Goal: Information Seeking & Learning: Learn about a topic

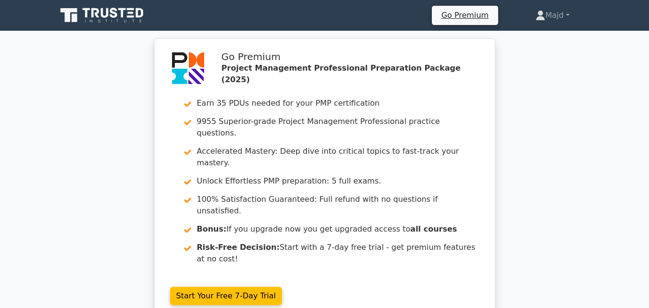
click at [96, 17] on icon at bounding box center [103, 15] width 92 height 18
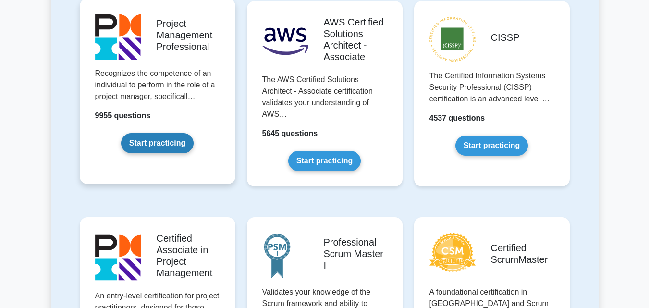
scroll to position [128, 0]
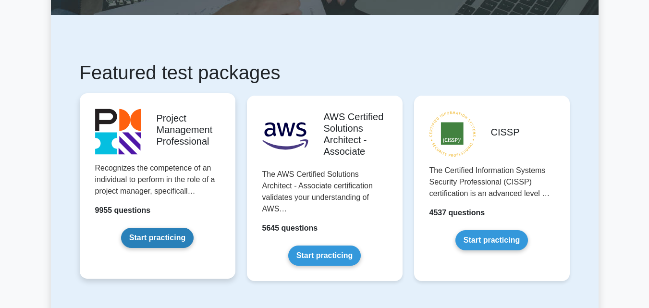
click at [158, 231] on link "Start practicing" at bounding box center [157, 238] width 73 height 20
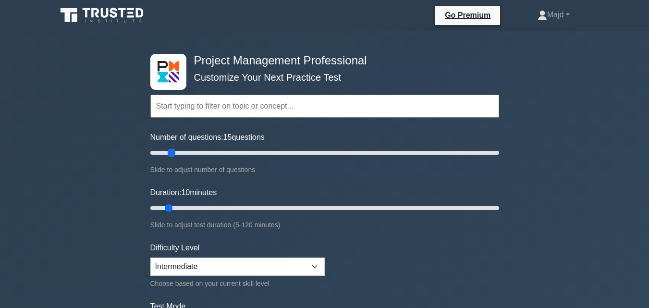
drag, startPoint x: 163, startPoint y: 151, endPoint x: 169, endPoint y: 152, distance: 5.3
click at [169, 152] on input "Number of questions: 15 questions" at bounding box center [324, 153] width 349 height 12
drag, startPoint x: 172, startPoint y: 151, endPoint x: 202, endPoint y: 153, distance: 29.3
type input "30"
click at [202, 153] on input "Number of questions: 30 questions" at bounding box center [324, 153] width 349 height 12
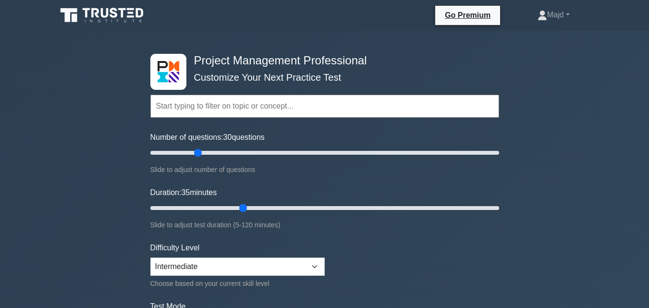
drag, startPoint x: 168, startPoint y: 207, endPoint x: 236, endPoint y: 203, distance: 67.8
type input "35"
click at [236, 203] on input "Duration: 35 minutes" at bounding box center [324, 208] width 349 height 12
click at [212, 262] on select "Beginner Intermediate Expert" at bounding box center [237, 266] width 174 height 18
select select "beginner"
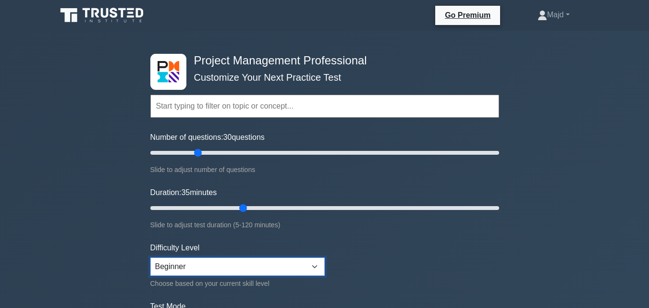
click at [150, 257] on select "Beginner Intermediate Expert" at bounding box center [237, 266] width 174 height 18
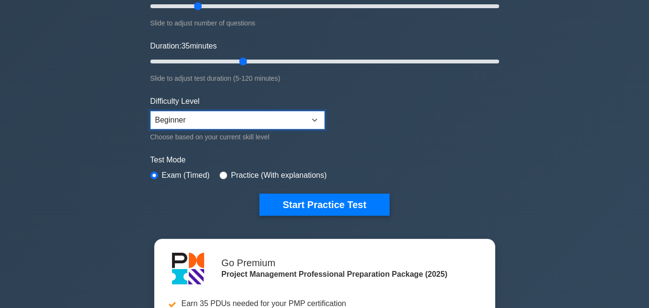
scroll to position [128, 0]
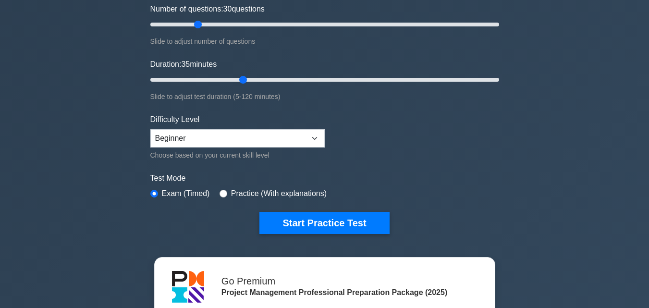
click at [227, 200] on form "Topics Scope Management Time Management Cost Management Quality Management Risk…" at bounding box center [324, 85] width 349 height 297
click at [221, 192] on input "radio" at bounding box center [223, 194] width 8 height 8
radio input "true"
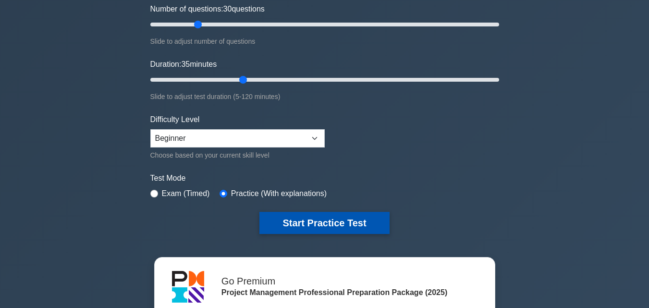
click at [272, 214] on button "Start Practice Test" at bounding box center [324, 223] width 130 height 22
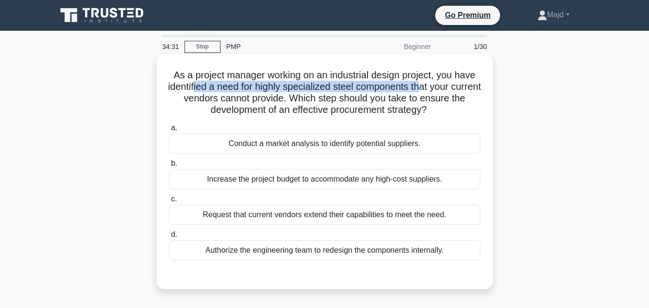
drag, startPoint x: 207, startPoint y: 89, endPoint x: 437, endPoint y: 84, distance: 230.1
click at [437, 84] on h5 "As a project manager working on an industrial design project, you have identifi…" at bounding box center [324, 92] width 313 height 47
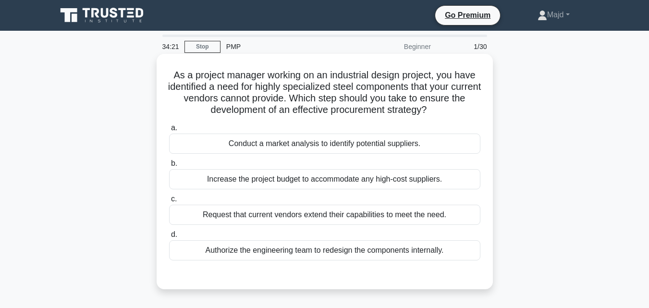
click at [324, 144] on div "Conduct a market analysis to identify potential suppliers." at bounding box center [324, 144] width 311 height 20
click at [169, 131] on input "a. Conduct a market analysis to identify potential suppliers." at bounding box center [169, 128] width 0 height 6
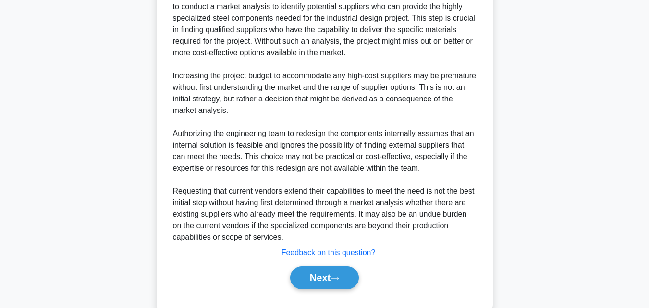
scroll to position [331, 0]
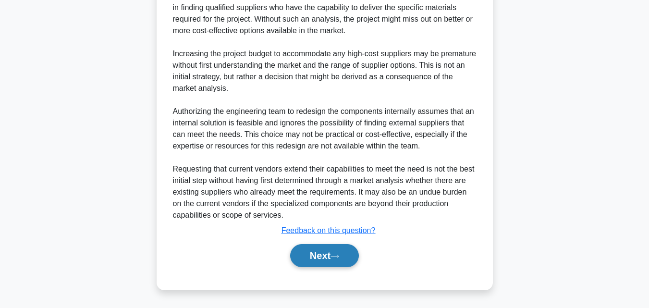
click at [317, 252] on button "Next" at bounding box center [324, 255] width 69 height 23
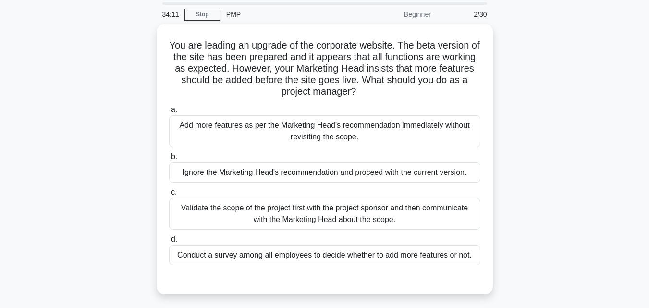
scroll to position [0, 0]
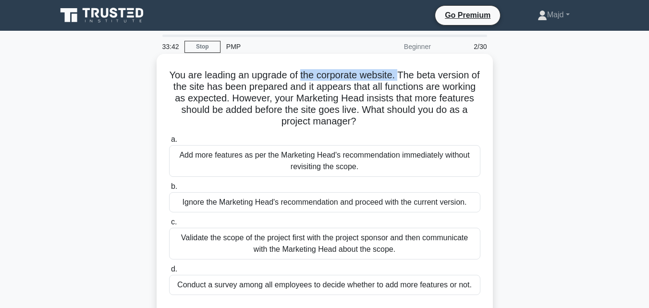
drag, startPoint x: 306, startPoint y: 76, endPoint x: 407, endPoint y: 81, distance: 100.9
click at [407, 81] on h5 "You are leading an upgrade of the corporate website. The beta version of the si…" at bounding box center [324, 98] width 313 height 59
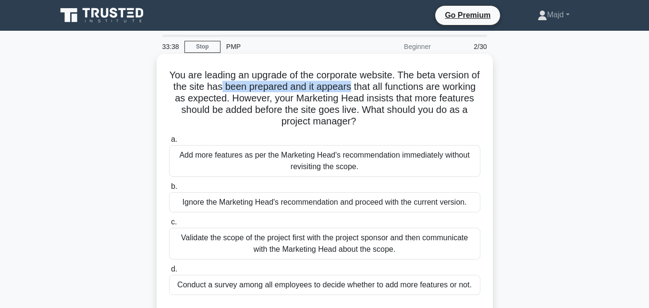
drag, startPoint x: 243, startPoint y: 91, endPoint x: 375, endPoint y: 90, distance: 131.1
click at [375, 90] on h5 "You are leading an upgrade of the corporate website. The beta version of the si…" at bounding box center [324, 98] width 313 height 59
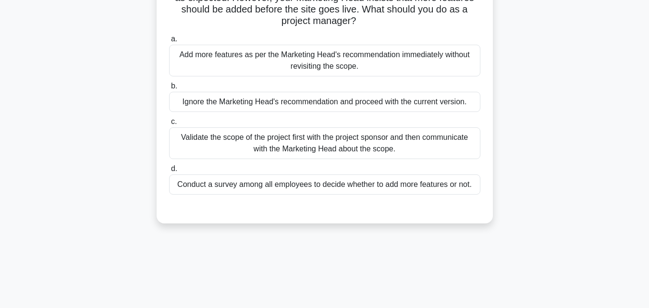
scroll to position [83, 0]
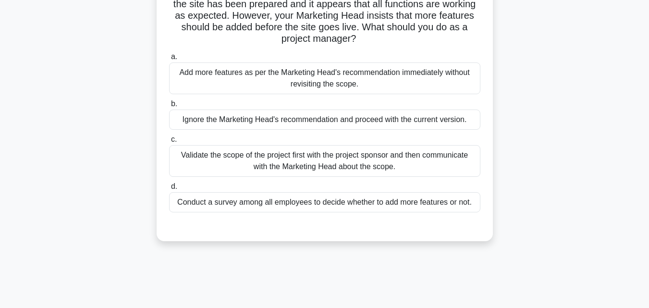
click at [312, 170] on div "Validate the scope of the project first with the project sponsor and then commu…" at bounding box center [324, 161] width 311 height 32
click at [169, 143] on input "c. Validate the scope of the project first with the project sponsor and then co…" at bounding box center [169, 139] width 0 height 6
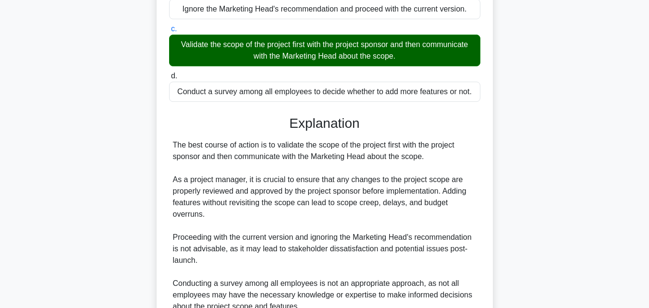
scroll to position [211, 0]
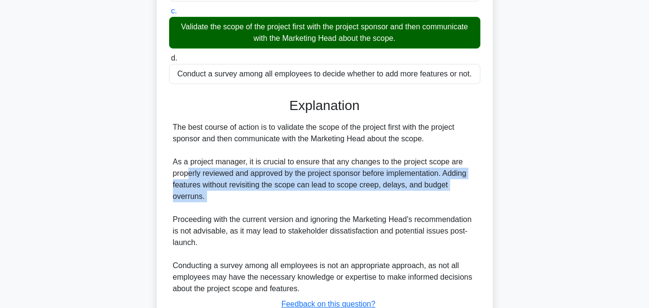
drag, startPoint x: 190, startPoint y: 175, endPoint x: 252, endPoint y: 210, distance: 71.4
click at [252, 210] on div "The best course of action is to validate the scope of the project first with th…" at bounding box center [325, 208] width 304 height 173
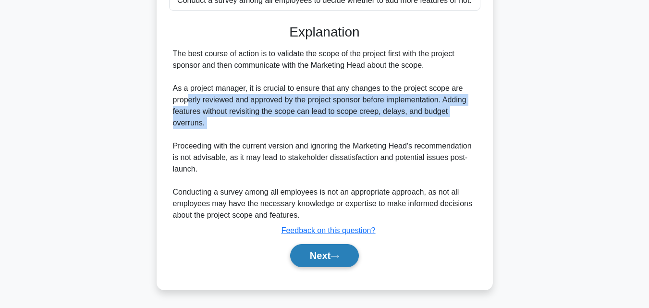
click at [317, 247] on button "Next" at bounding box center [324, 255] width 69 height 23
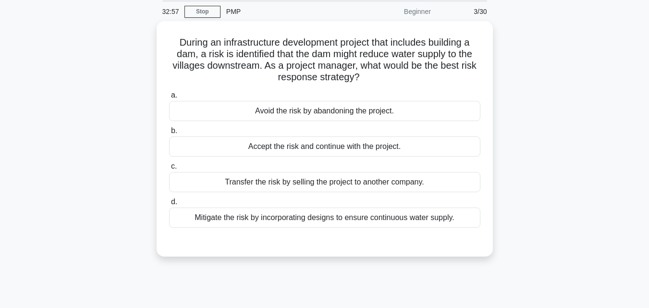
scroll to position [0, 0]
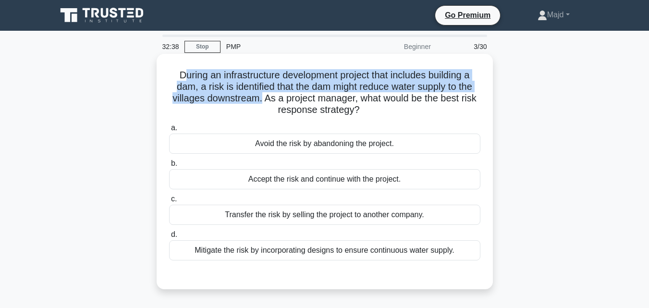
drag, startPoint x: 178, startPoint y: 73, endPoint x: 261, endPoint y: 97, distance: 86.0
click at [261, 97] on h5 "During an infrastructure development project that includes building a dam, a ri…" at bounding box center [324, 92] width 313 height 47
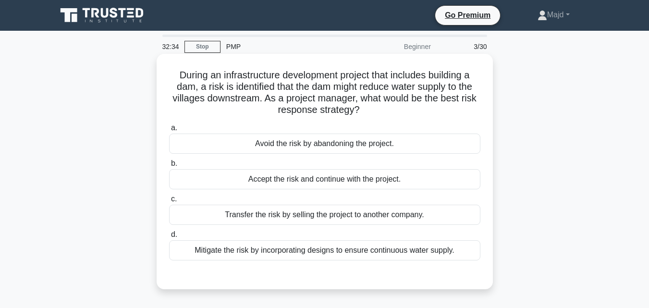
click at [291, 255] on div "Mitigate the risk by incorporating designs to ensure continuous water supply." at bounding box center [324, 250] width 311 height 20
click at [169, 238] on input "d. Mitigate the risk by incorporating designs to ensure continuous water supply." at bounding box center [169, 234] width 0 height 6
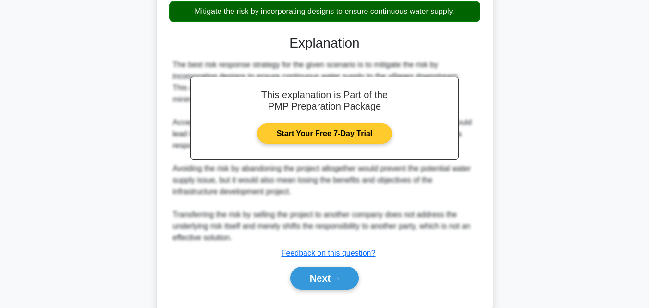
scroll to position [256, 0]
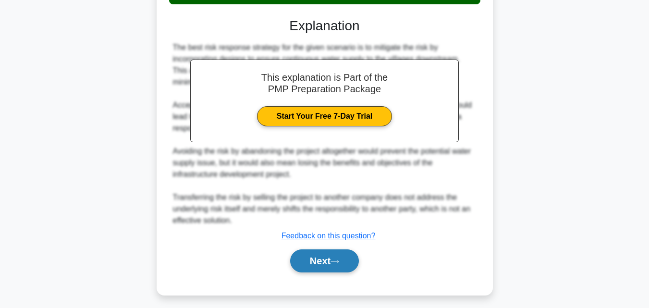
click at [298, 260] on button "Next" at bounding box center [324, 260] width 69 height 23
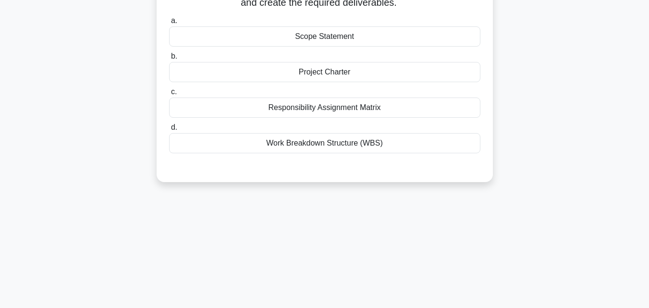
scroll to position [0, 0]
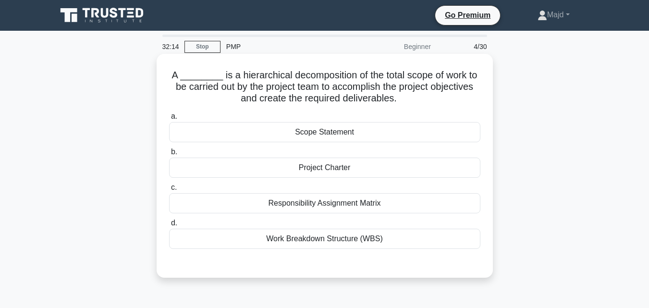
click at [284, 243] on div "Work Breakdown Structure (WBS)" at bounding box center [324, 239] width 311 height 20
click at [169, 226] on input "d. Work Breakdown Structure (WBS)" at bounding box center [169, 223] width 0 height 6
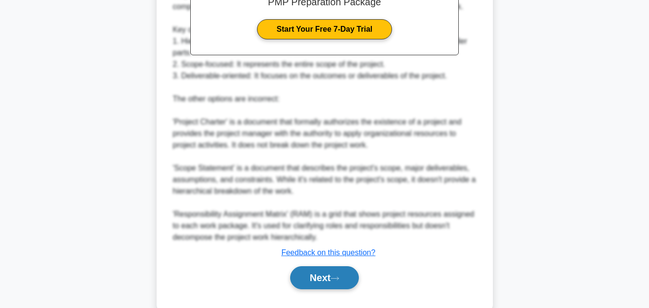
scroll to position [354, 0]
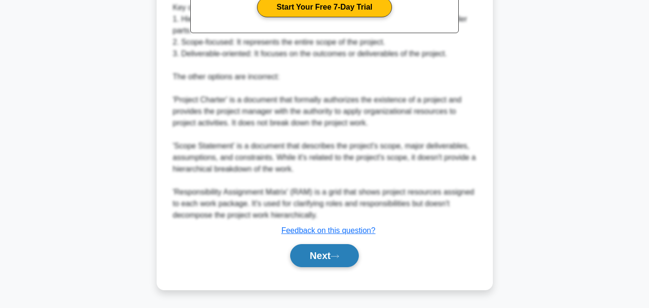
click at [313, 256] on button "Next" at bounding box center [324, 255] width 69 height 23
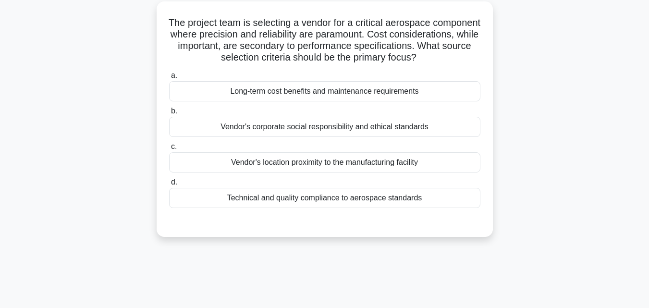
scroll to position [0, 0]
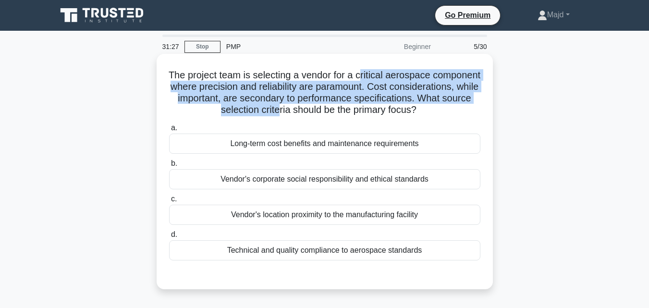
drag, startPoint x: 387, startPoint y: 72, endPoint x: 362, endPoint y: 113, distance: 48.3
click at [362, 113] on h5 "The project team is selecting a vendor for a critical aerospace component where…" at bounding box center [324, 92] width 313 height 47
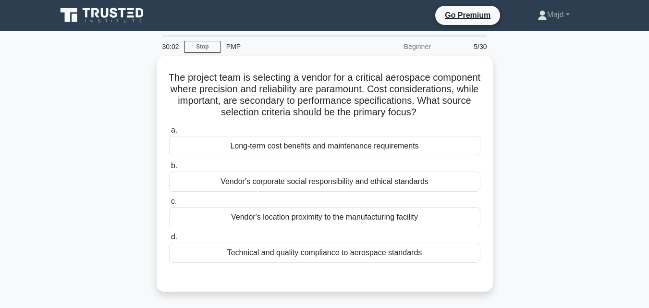
drag, startPoint x: 111, startPoint y: 159, endPoint x: 138, endPoint y: 167, distance: 28.0
click at [111, 159] on div "The project team is selecting a vendor for a critical aerospace component where…" at bounding box center [325, 179] width 548 height 247
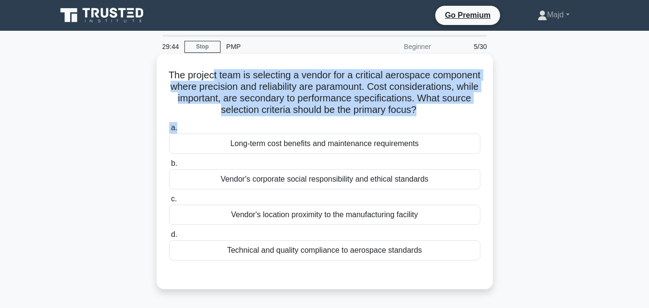
drag, startPoint x: 235, startPoint y: 77, endPoint x: 355, endPoint y: 133, distance: 132.4
click at [355, 133] on div "The project team is selecting a vendor for a critical aerospace component where…" at bounding box center [324, 172] width 329 height 228
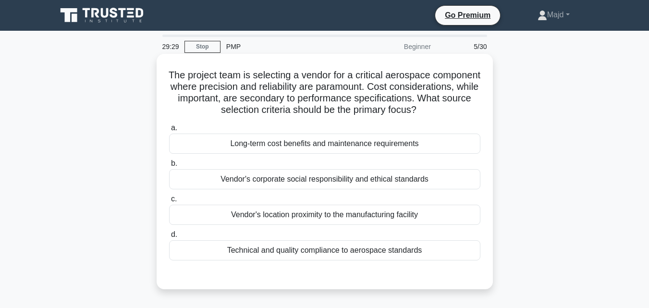
click at [280, 154] on div "Long-term cost benefits and maintenance requirements" at bounding box center [324, 144] width 311 height 20
click at [169, 131] on input "a. Long-term cost benefits and maintenance requirements" at bounding box center [169, 128] width 0 height 6
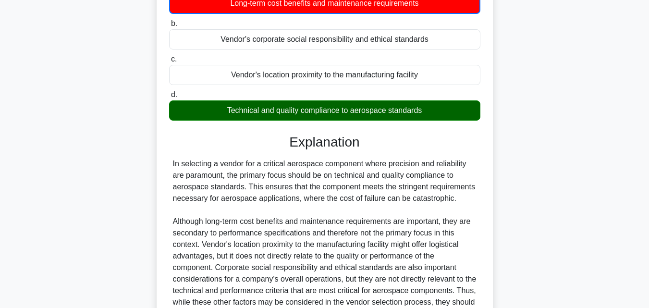
scroll to position [123, 0]
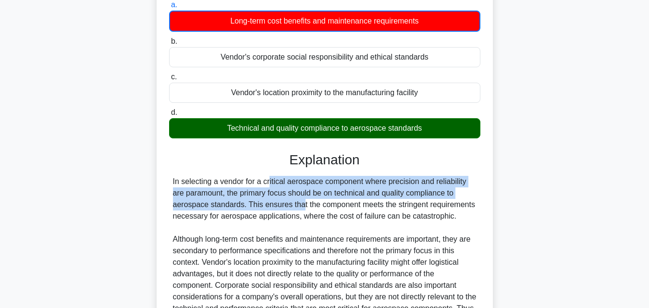
drag, startPoint x: 214, startPoint y: 194, endPoint x: 244, endPoint y: 215, distance: 36.9
click at [244, 215] on div "In selecting a vendor for a critical aerospace component where precision and re…" at bounding box center [325, 256] width 304 height 161
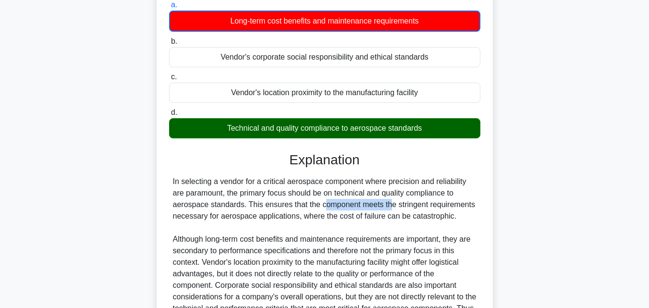
drag, startPoint x: 264, startPoint y: 216, endPoint x: 324, endPoint y: 214, distance: 59.6
click at [324, 214] on div "In selecting a vendor for a critical aerospace component where precision and re…" at bounding box center [325, 256] width 304 height 161
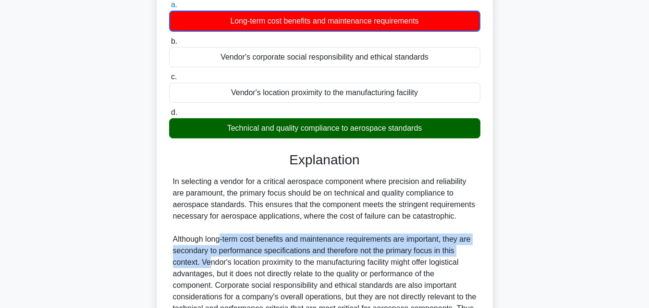
drag, startPoint x: 223, startPoint y: 248, endPoint x: 212, endPoint y: 270, distance: 24.7
click at [212, 270] on div "In selecting a vendor for a critical aerospace component where precision and re…" at bounding box center [325, 256] width 304 height 161
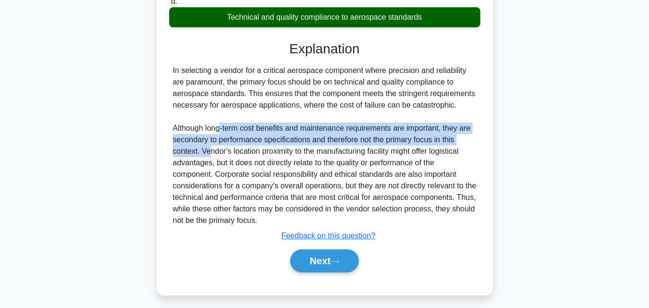
scroll to position [251, 0]
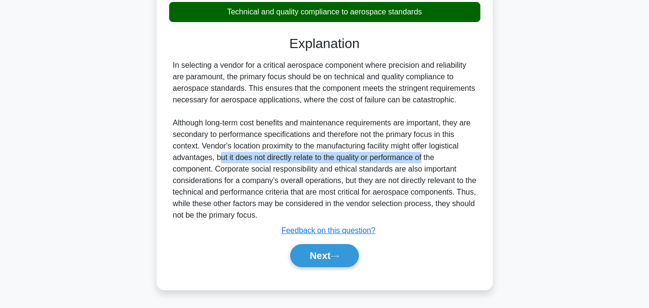
drag, startPoint x: 218, startPoint y: 158, endPoint x: 425, endPoint y: 162, distance: 206.5
click at [425, 162] on div "In selecting a vendor for a critical aerospace component where precision and re…" at bounding box center [325, 140] width 304 height 161
click at [331, 264] on button "Next" at bounding box center [324, 255] width 69 height 23
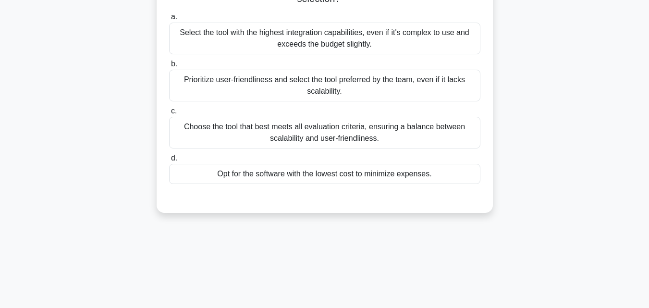
scroll to position [0, 0]
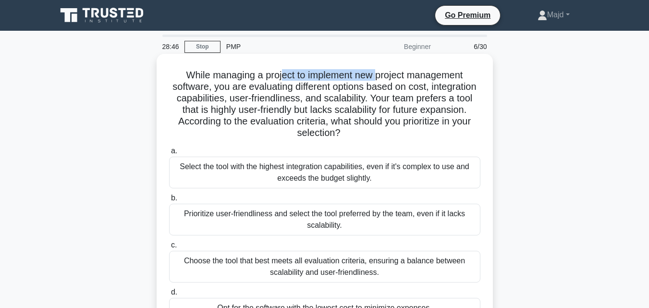
drag, startPoint x: 280, startPoint y: 76, endPoint x: 380, endPoint y: 77, distance: 99.9
click at [380, 77] on h5 "While managing a project to implement new project management software, you are …" at bounding box center [324, 104] width 313 height 70
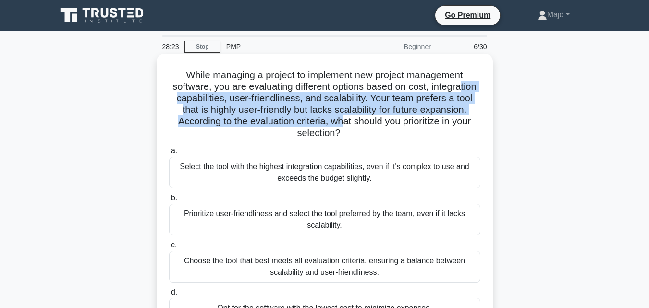
drag, startPoint x: 211, startPoint y: 99, endPoint x: 422, endPoint y: 127, distance: 212.7
click at [407, 123] on h5 "While managing a project to implement new project management software, you are …" at bounding box center [324, 104] width 313 height 70
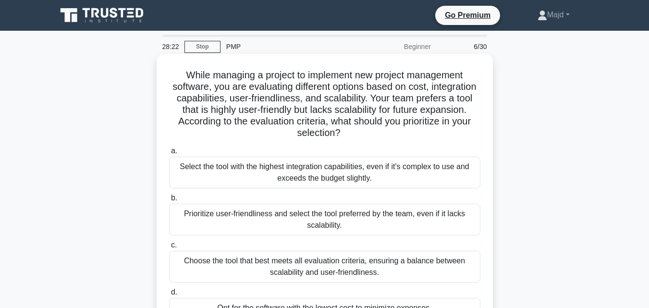
click at [444, 132] on h5 "While managing a project to implement new project management software, you are …" at bounding box center [324, 104] width 313 height 70
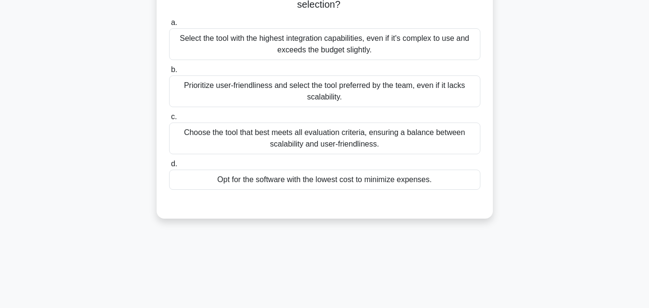
click at [349, 148] on div "Choose the tool that best meets all evaluation criteria, ensuring a balance bet…" at bounding box center [324, 138] width 311 height 32
click at [169, 120] on input "c. Choose the tool that best meets all evaluation criteria, ensuring a balance …" at bounding box center [169, 117] width 0 height 6
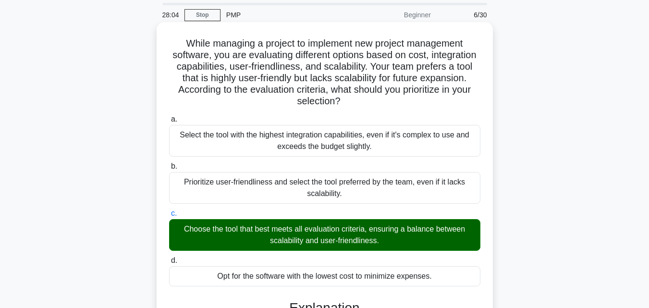
scroll to position [250, 0]
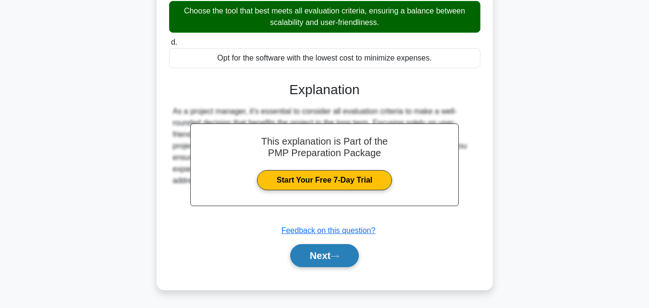
click at [340, 248] on button "Next" at bounding box center [324, 255] width 69 height 23
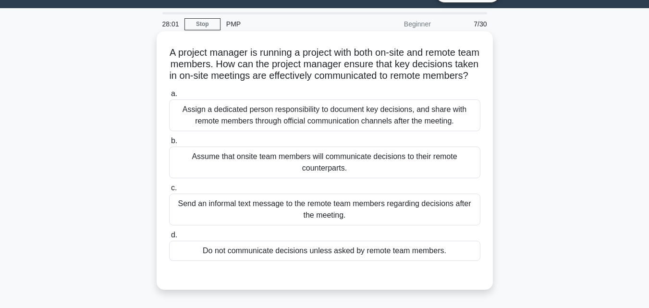
scroll to position [0, 0]
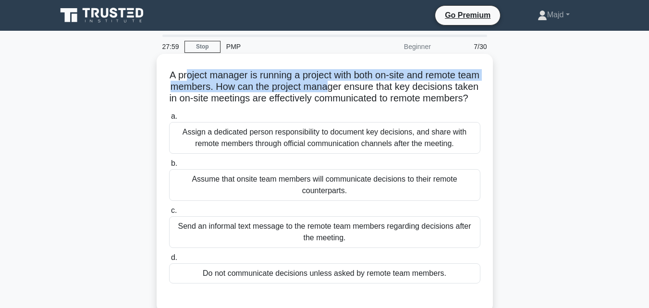
drag, startPoint x: 195, startPoint y: 73, endPoint x: 353, endPoint y: 82, distance: 158.3
click at [353, 82] on h5 "A project manager is running a project with both on-site and remote team member…" at bounding box center [324, 87] width 313 height 36
click at [275, 76] on h5 "A project manager is running a project with both on-site and remote team member…" at bounding box center [324, 87] width 313 height 36
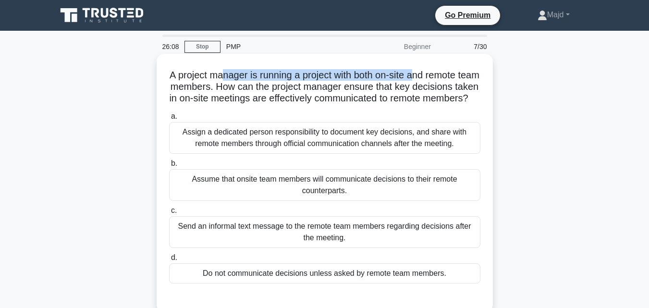
drag, startPoint x: 231, startPoint y: 75, endPoint x: 429, endPoint y: 80, distance: 197.5
click at [429, 80] on h5 "A project manager is running a project with both on-site and remote team member…" at bounding box center [324, 87] width 313 height 36
click at [431, 76] on h5 "A project manager is running a project with both on-site and remote team member…" at bounding box center [324, 87] width 313 height 36
drag, startPoint x: 282, startPoint y: 74, endPoint x: 463, endPoint y: 80, distance: 180.2
click at [463, 80] on h5 "A project manager is running a project with both on-site and remote team member…" at bounding box center [324, 87] width 313 height 36
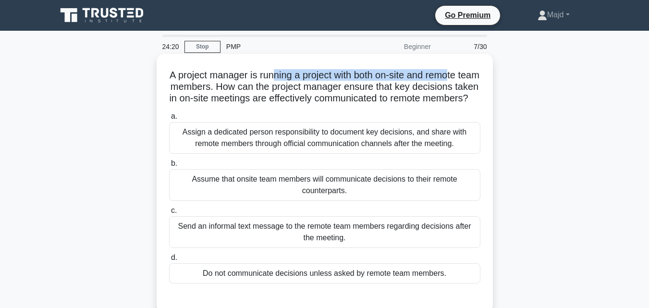
drag, startPoint x: 191, startPoint y: 86, endPoint x: 384, endPoint y: 113, distance: 194.9
click at [384, 105] on h5 "A project manager is running a project with both on-site and remote team member…" at bounding box center [324, 87] width 313 height 36
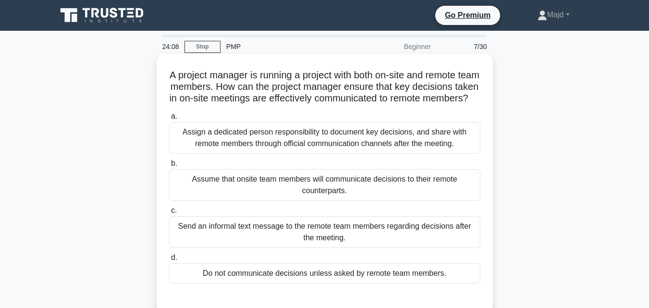
click at [305, 148] on div "Assign a dedicated person responsibility to document key decisions, and share w…" at bounding box center [324, 138] width 311 height 32
click at [169, 120] on input "a. Assign a dedicated person responsibility to document key decisions, and shar…" at bounding box center [169, 116] width 0 height 6
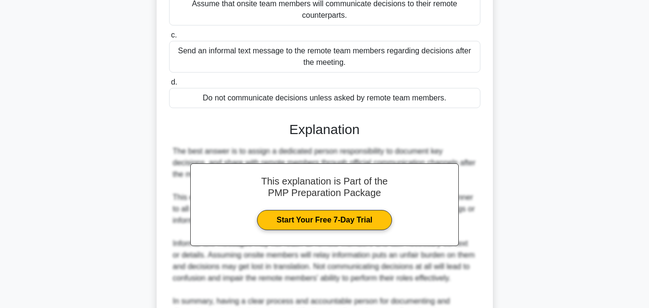
scroll to position [256, 0]
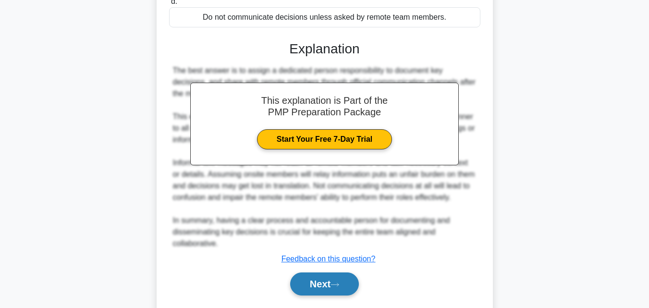
click at [348, 295] on button "Next" at bounding box center [324, 283] width 69 height 23
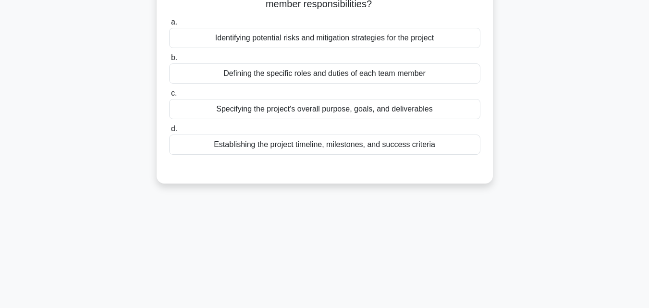
scroll to position [0, 0]
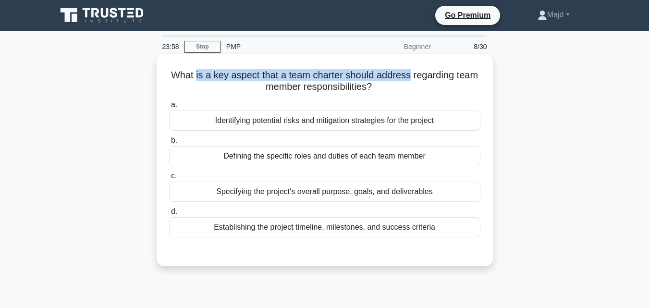
drag, startPoint x: 193, startPoint y: 77, endPoint x: 410, endPoint y: 76, distance: 217.1
click at [410, 76] on h5 "What is a key aspect that a team charter should address regarding team member r…" at bounding box center [324, 81] width 313 height 24
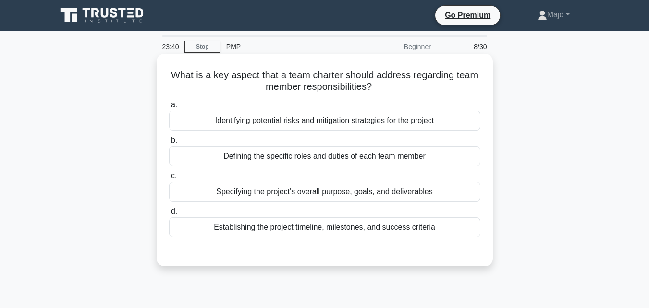
click at [311, 160] on div "Defining the specific roles and duties of each team member" at bounding box center [324, 156] width 311 height 20
click at [169, 144] on input "b. Defining the specific roles and duties of each team member" at bounding box center [169, 140] width 0 height 6
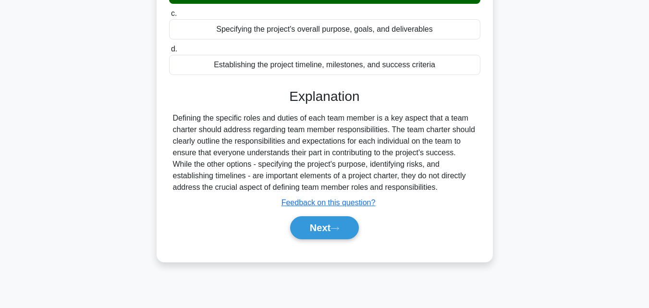
scroll to position [211, 0]
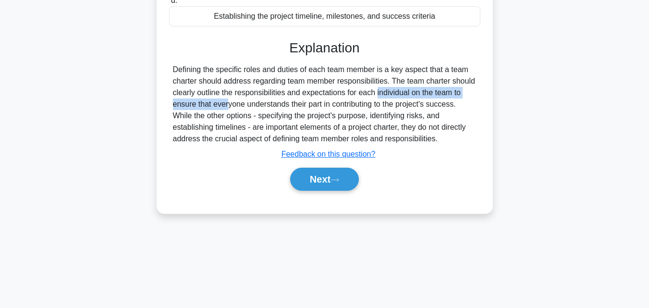
drag, startPoint x: 322, startPoint y: 95, endPoint x: 461, endPoint y: 94, distance: 138.3
click at [461, 94] on div "Defining the specific roles and duties of each team member is a key aspect that…" at bounding box center [325, 104] width 304 height 81
click at [345, 173] on button "Next" at bounding box center [324, 179] width 69 height 23
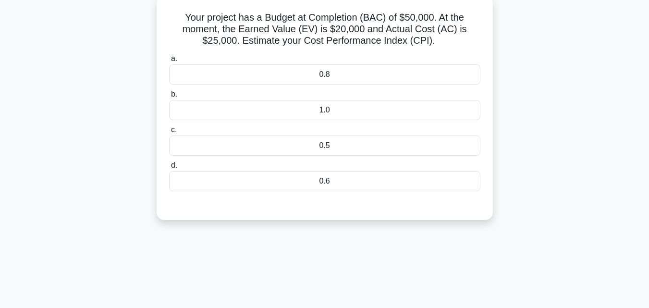
scroll to position [0, 0]
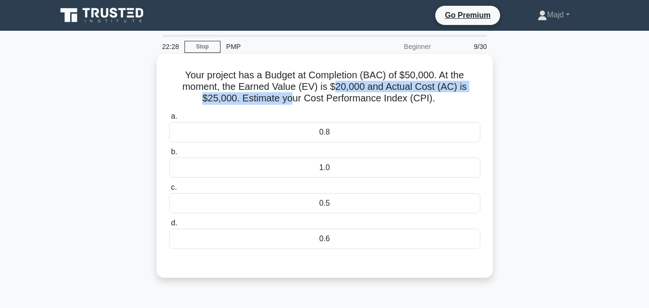
drag, startPoint x: 336, startPoint y: 86, endPoint x: 292, endPoint y: 102, distance: 46.5
click at [292, 102] on h5 "Your project has a Budget at Completion (BAC) of $50,000. At the moment, the Ea…" at bounding box center [324, 87] width 313 height 36
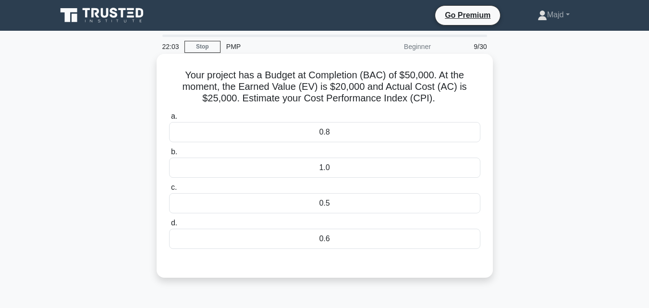
click at [338, 135] on div "0.8" at bounding box center [324, 132] width 311 height 20
click at [169, 120] on input "a. 0.8" at bounding box center [169, 116] width 0 height 6
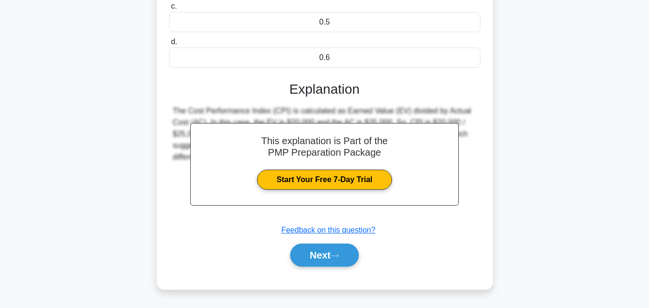
scroll to position [211, 0]
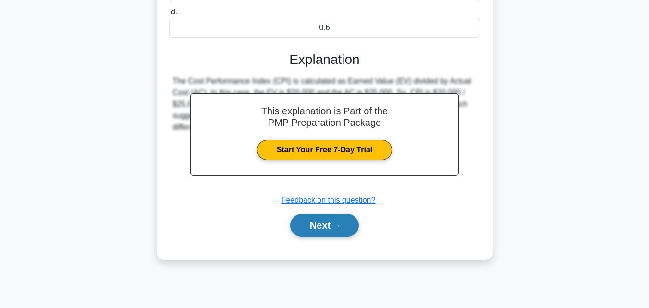
click at [325, 228] on button "Next" at bounding box center [324, 225] width 69 height 23
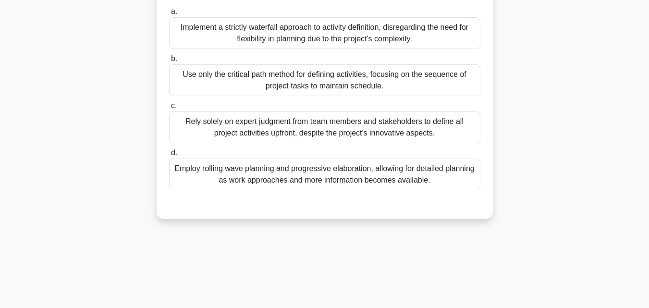
click at [592, 93] on div "In a cutting-edge aerospace project aiming to design a next-generation commerci…" at bounding box center [325, 37] width 548 height 385
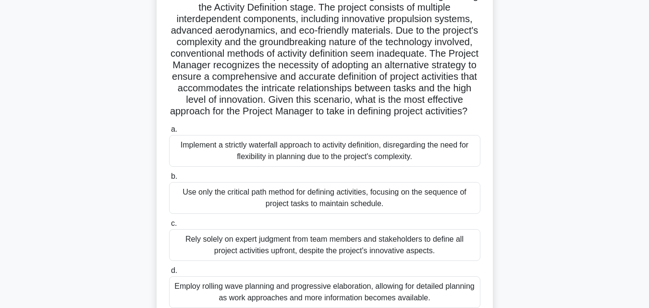
scroll to position [0, 0]
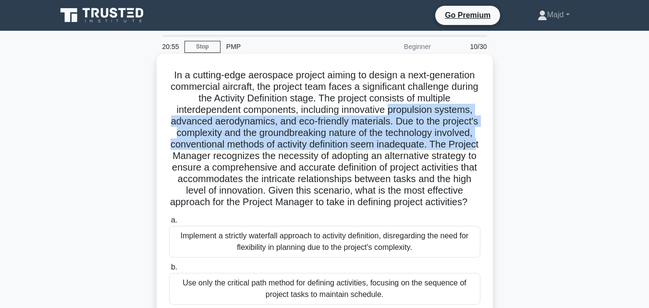
drag, startPoint x: 394, startPoint y: 111, endPoint x: 237, endPoint y: 156, distance: 163.4
click at [237, 156] on h5 "In a cutting-edge aerospace project aiming to design a next-generation commerci…" at bounding box center [324, 138] width 313 height 139
click at [444, 147] on h5 "In a cutting-edge aerospace project aiming to design a next-generation commerci…" at bounding box center [324, 138] width 313 height 139
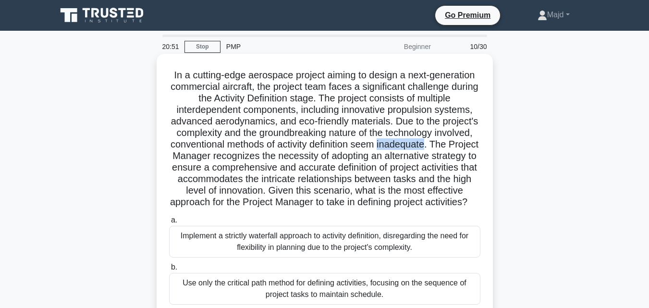
click at [444, 147] on h5 "In a cutting-edge aerospace project aiming to design a next-generation commerci…" at bounding box center [324, 138] width 313 height 139
drag, startPoint x: 388, startPoint y: 190, endPoint x: 385, endPoint y: 216, distance: 25.6
click at [385, 208] on h5 "In a cutting-edge aerospace project aiming to design a next-generation commerci…" at bounding box center [324, 138] width 313 height 139
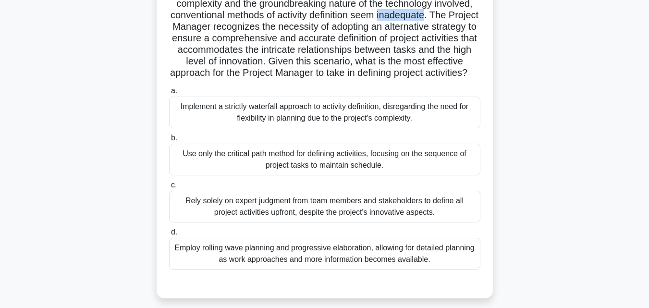
scroll to position [211, 0]
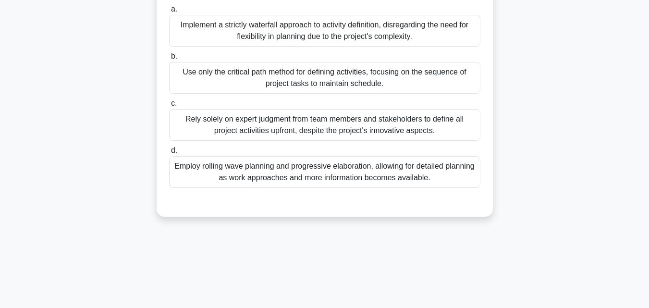
click at [319, 188] on div "Employ rolling wave planning and progressive elaboration, allowing for detailed…" at bounding box center [324, 172] width 311 height 32
click at [169, 154] on input "d. Employ rolling wave planning and progressive elaboration, allowing for detai…" at bounding box center [169, 150] width 0 height 6
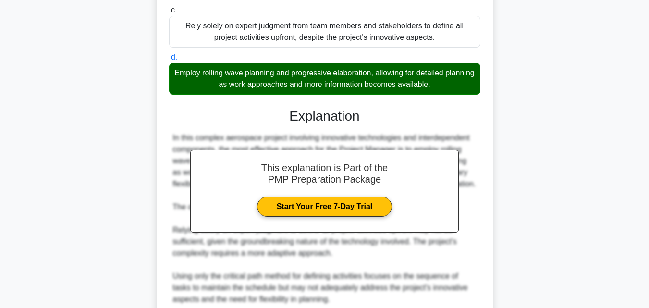
scroll to position [458, 0]
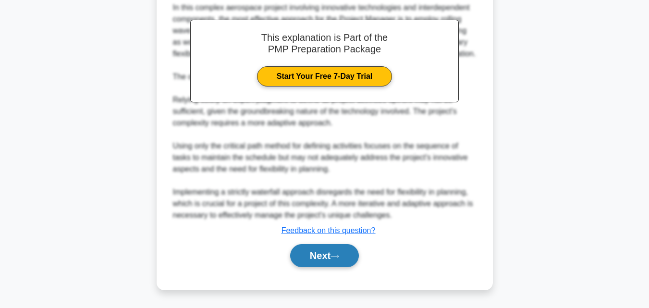
click at [339, 251] on button "Next" at bounding box center [324, 255] width 69 height 23
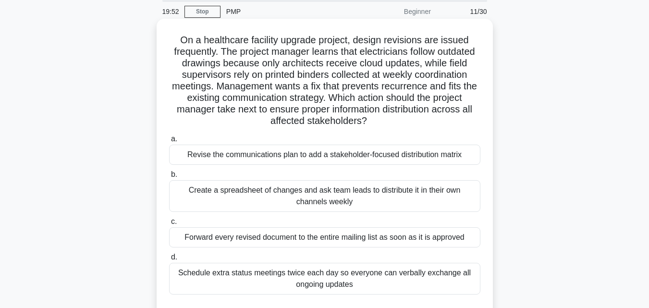
scroll to position [0, 0]
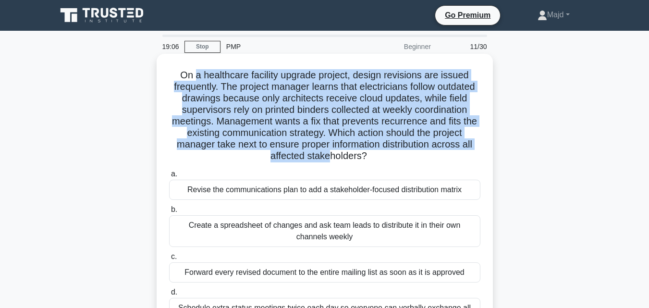
drag, startPoint x: 193, startPoint y: 73, endPoint x: 327, endPoint y: 163, distance: 161.3
click at [327, 162] on h5 "On a healthcare facility upgrade project, design revisions are issued frequentl…" at bounding box center [324, 115] width 313 height 93
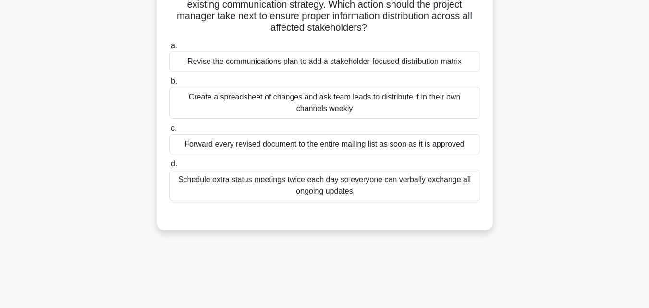
click at [279, 64] on div "Revise the communications plan to add a stakeholder-focused distribution matrix" at bounding box center [324, 61] width 311 height 20
click at [169, 49] on input "a. Revise the communications plan to add a stakeholder-focused distribution mat…" at bounding box center [169, 46] width 0 height 6
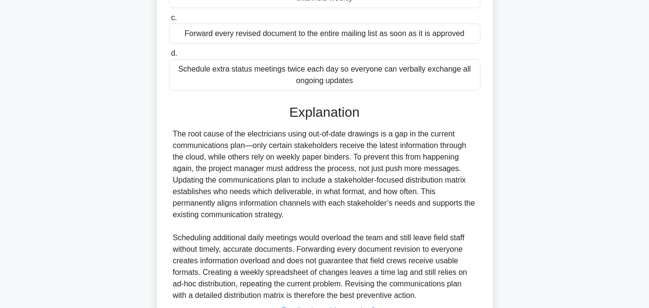
scroll to position [256, 0]
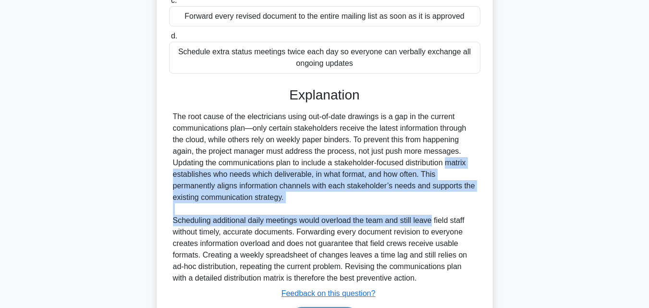
drag, startPoint x: 394, startPoint y: 162, endPoint x: 433, endPoint y: 222, distance: 71.8
click at [433, 222] on div "The root cause of the electricians using out-of-date drawings is a gap in the c…" at bounding box center [325, 197] width 304 height 173
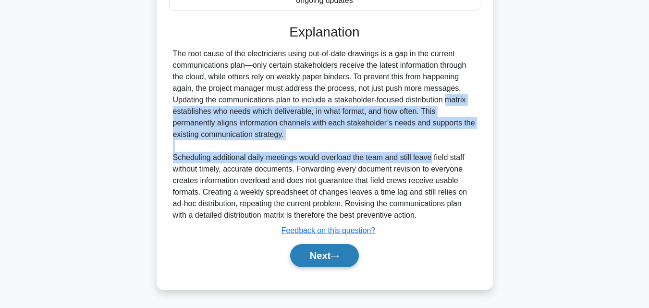
click at [312, 263] on button "Next" at bounding box center [324, 255] width 69 height 23
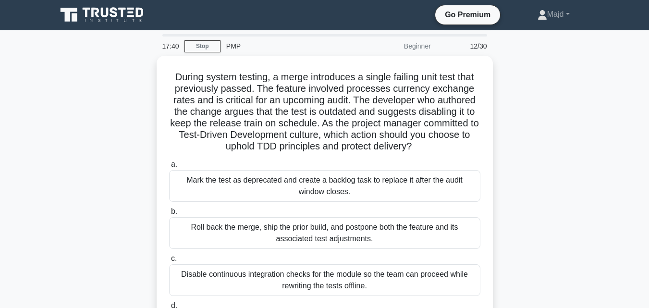
scroll to position [0, 0]
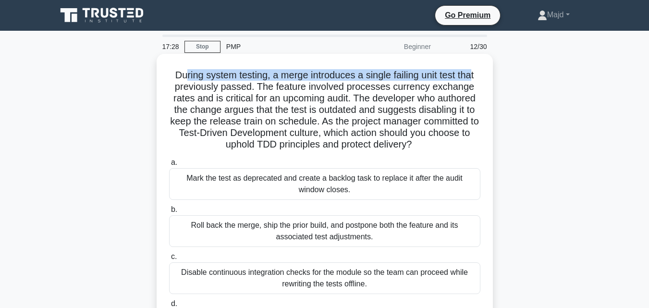
drag, startPoint x: 180, startPoint y: 74, endPoint x: 383, endPoint y: 75, distance: 203.2
click at [471, 75] on h5 "During system testing, a merge introduces a single failing unit test that previ…" at bounding box center [324, 110] width 313 height 82
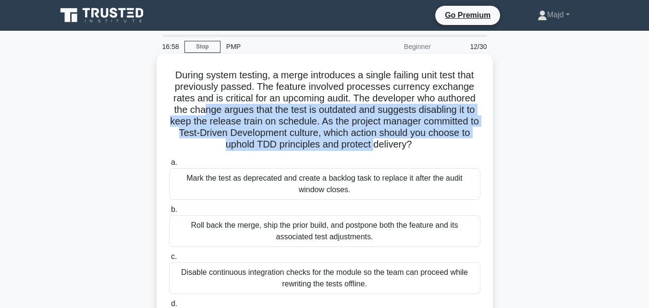
drag, startPoint x: 200, startPoint y: 111, endPoint x: 377, endPoint y: 141, distance: 178.8
click at [377, 141] on h5 "During system testing, a merge introduces a single failing unit test that previ…" at bounding box center [324, 110] width 313 height 82
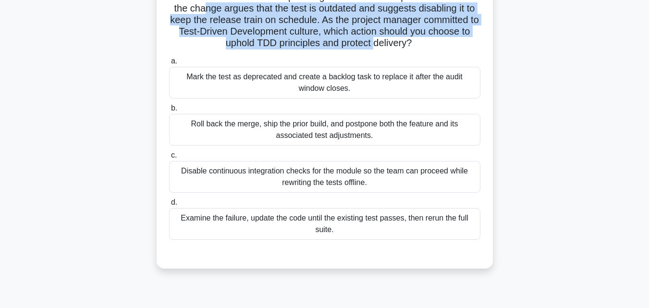
scroll to position [83, 0]
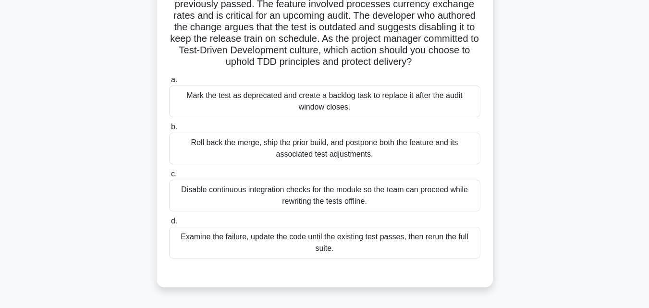
click at [311, 246] on div "Examine the failure, update the code until the existing test passes, then rerun…" at bounding box center [324, 243] width 311 height 32
click at [169, 224] on input "d. Examine the failure, update the code until the existing test passes, then re…" at bounding box center [169, 221] width 0 height 6
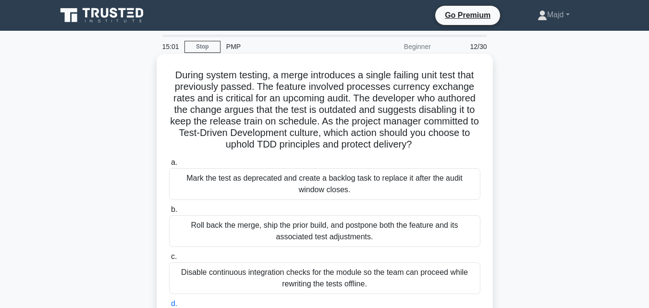
scroll to position [296, 0]
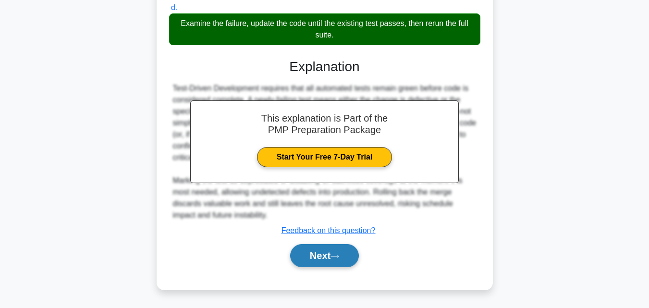
click at [317, 250] on button "Next" at bounding box center [324, 255] width 69 height 23
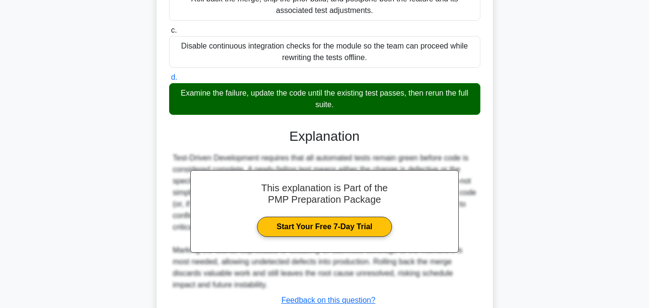
scroll to position [40, 0]
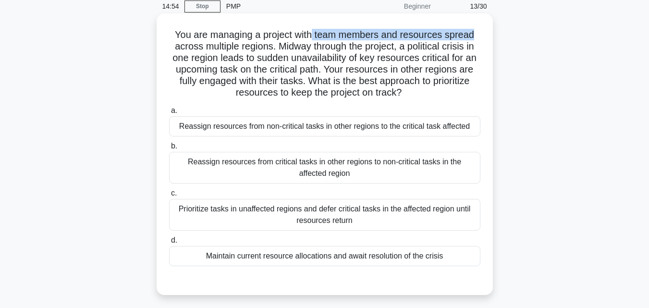
drag, startPoint x: 312, startPoint y: 34, endPoint x: 475, endPoint y: 35, distance: 162.8
click at [475, 35] on h5 "You are managing a project with team members and resources spread across multip…" at bounding box center [324, 64] width 313 height 70
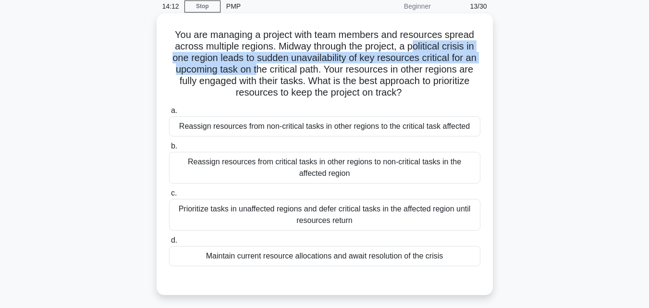
drag, startPoint x: 415, startPoint y: 45, endPoint x: 256, endPoint y: 66, distance: 160.9
click at [256, 66] on h5 "You are managing a project with team members and resources spread across multip…" at bounding box center [324, 64] width 313 height 70
drag, startPoint x: 325, startPoint y: 79, endPoint x: 461, endPoint y: 91, distance: 136.0
click at [461, 91] on h5 "You are managing a project with team members and resources spread across multip…" at bounding box center [324, 64] width 313 height 70
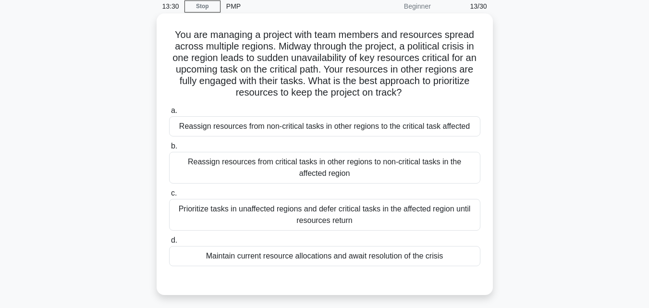
click at [240, 214] on div "Prioritize tasks in unaffected regions and defer critical tasks in the affected…" at bounding box center [324, 215] width 311 height 32
click at [169, 196] on input "c. Prioritize tasks in unaffected regions and defer critical tasks in the affec…" at bounding box center [169, 193] width 0 height 6
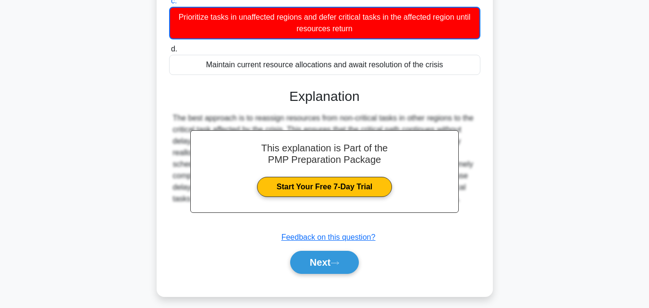
scroll to position [240, 0]
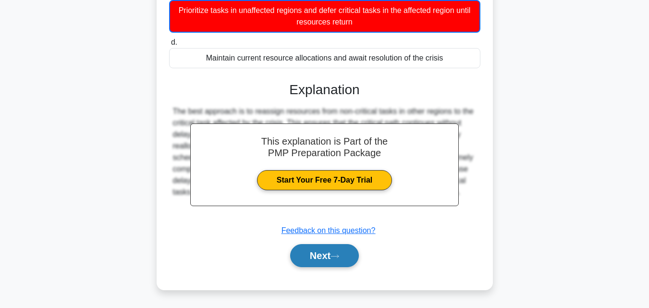
click at [310, 256] on button "Next" at bounding box center [324, 255] width 69 height 23
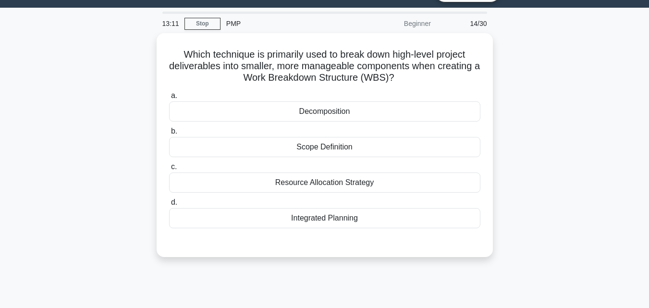
scroll to position [0, 0]
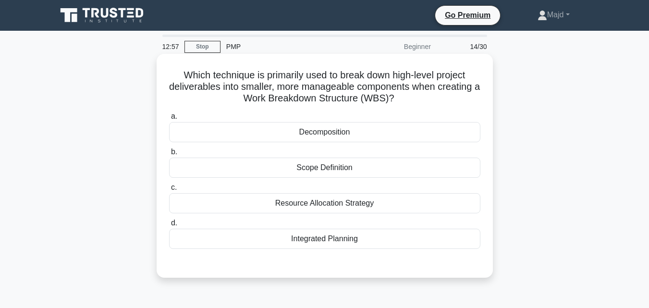
click at [304, 132] on div "Decomposition" at bounding box center [324, 132] width 311 height 20
click at [169, 120] on input "a. Decomposition" at bounding box center [169, 116] width 0 height 6
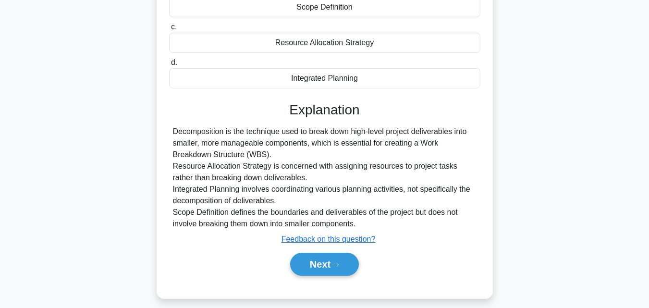
scroll to position [211, 0]
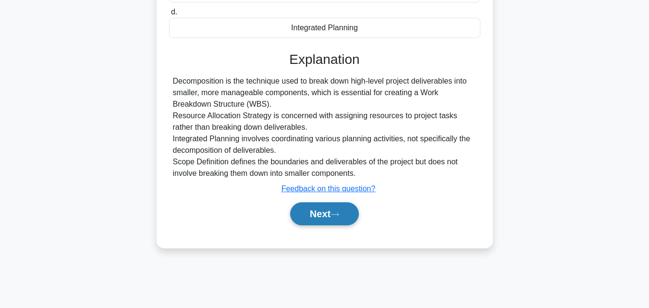
click at [322, 210] on button "Next" at bounding box center [324, 213] width 69 height 23
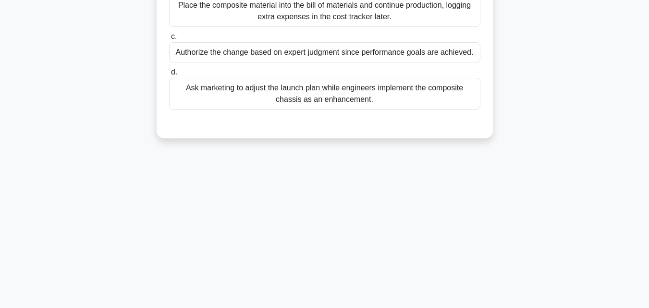
scroll to position [0, 0]
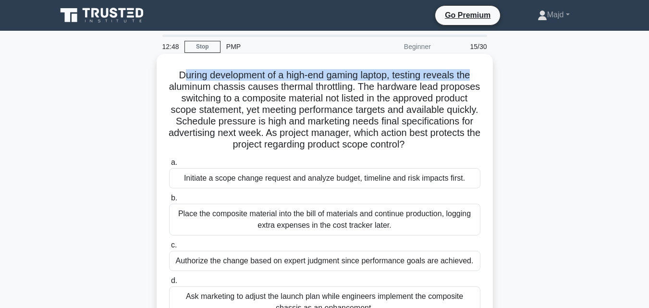
drag, startPoint x: 177, startPoint y: 75, endPoint x: 483, endPoint y: 81, distance: 306.5
click at [483, 81] on div "During development of a high-end gaming laptop, testing reveals the aluminum ch…" at bounding box center [324, 200] width 329 height 285
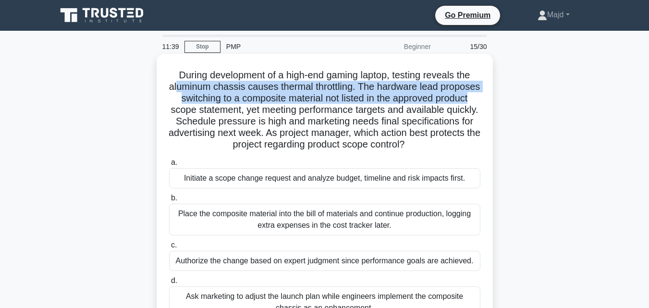
drag, startPoint x: 197, startPoint y: 87, endPoint x: 221, endPoint y: 111, distance: 34.0
click at [221, 111] on h5 "During development of a high-end gaming laptop, testing reveals the aluminum ch…" at bounding box center [324, 110] width 313 height 82
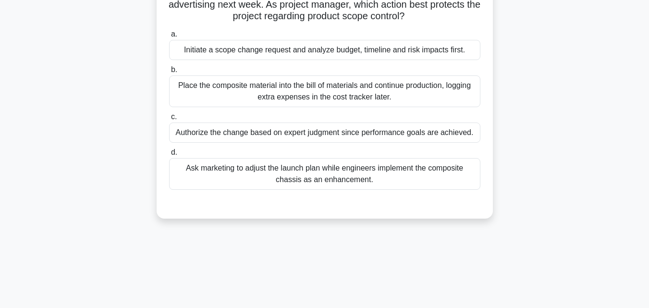
click at [297, 168] on div "Ask marketing to adjust the launch plan while engineers implement the composite…" at bounding box center [324, 174] width 311 height 32
click at [169, 156] on input "d. Ask marketing to adjust the launch plan while engineers implement the compos…" at bounding box center [169, 152] width 0 height 6
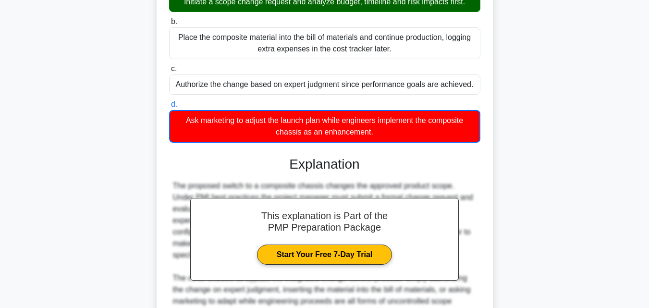
scroll to position [274, 0]
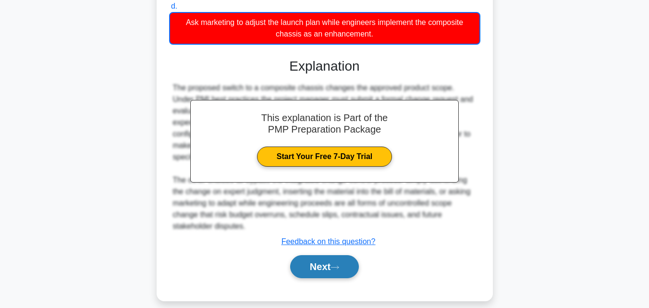
click at [339, 265] on icon at bounding box center [334, 267] width 9 height 5
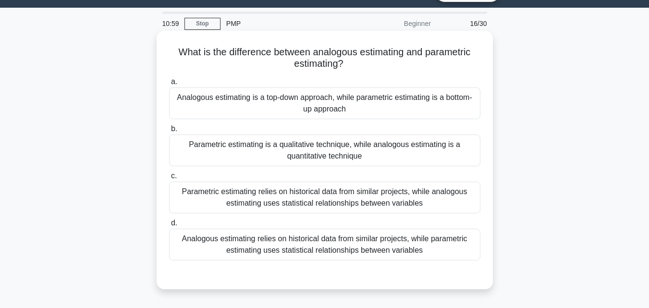
scroll to position [0, 0]
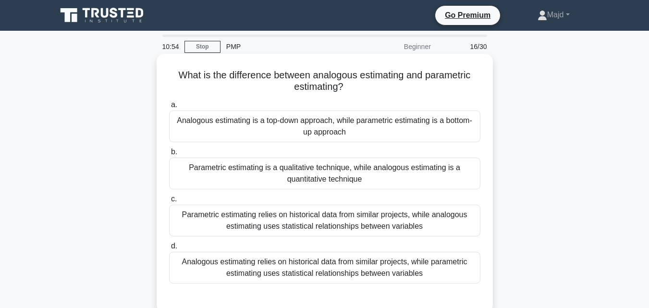
drag, startPoint x: 223, startPoint y: 72, endPoint x: 418, endPoint y: 88, distance: 195.7
click at [418, 88] on h5 "What is the difference between analogous estimating and parametric estimating? …" at bounding box center [324, 81] width 313 height 24
click at [316, 268] on div "Analogous estimating relies on historical data from similar projects, while par…" at bounding box center [324, 268] width 311 height 32
click at [169, 249] on input "d. Analogous estimating relies on historical data from similar projects, while …" at bounding box center [169, 246] width 0 height 6
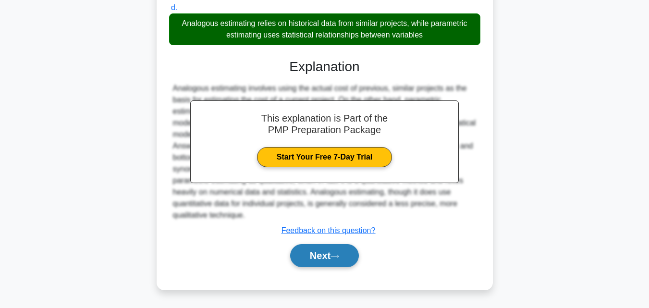
click at [329, 258] on button "Next" at bounding box center [324, 255] width 69 height 23
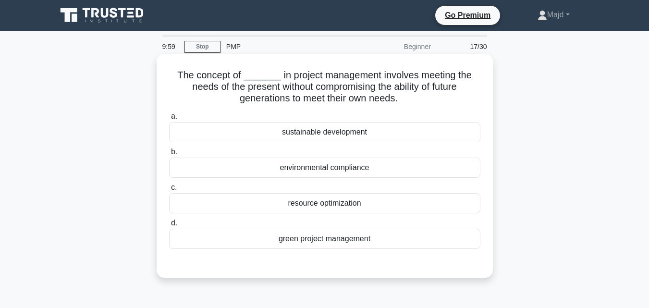
click at [314, 210] on div "resource optimization" at bounding box center [324, 203] width 311 height 20
click at [169, 191] on input "c. resource optimization" at bounding box center [169, 187] width 0 height 6
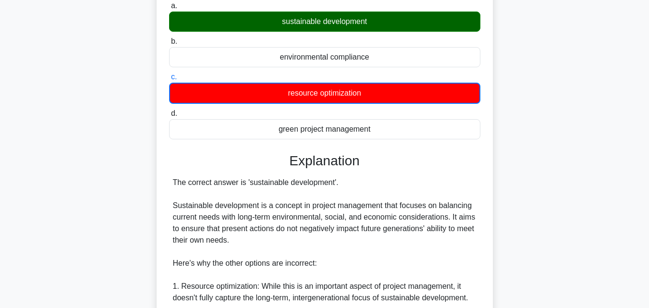
scroll to position [128, 0]
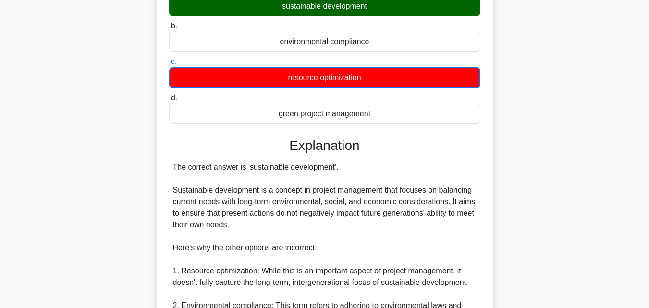
click at [579, 125] on div "The concept of _______ in project management involves meeting the needs of the …" at bounding box center [325, 217] width 548 height 579
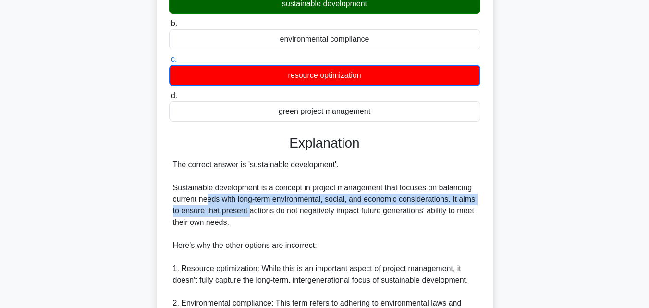
drag, startPoint x: 209, startPoint y: 201, endPoint x: 249, endPoint y: 216, distance: 43.0
click at [249, 216] on div "The correct answer is 'sustainable development'. Sustainable development is a c…" at bounding box center [325, 291] width 304 height 265
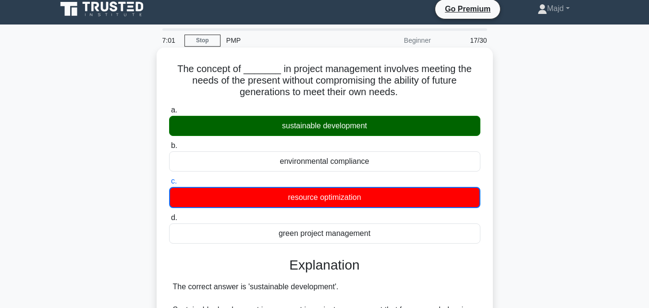
scroll to position [0, 0]
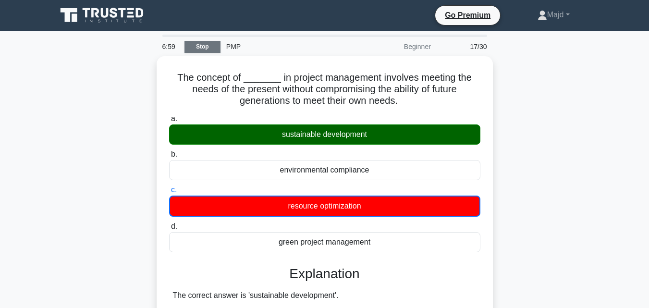
click at [212, 46] on link "Stop" at bounding box center [202, 47] width 36 height 12
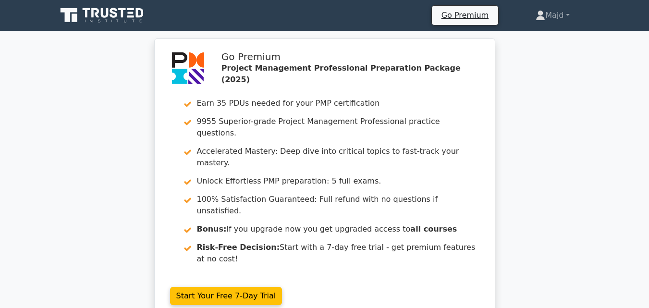
click at [107, 7] on icon at bounding box center [103, 15] width 92 height 18
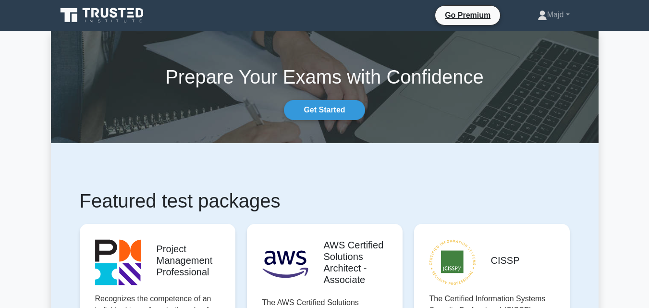
drag, startPoint x: 0, startPoint y: 0, endPoint x: 110, endPoint y: 8, distance: 110.3
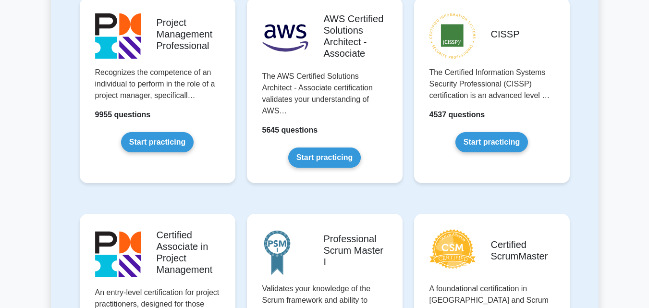
scroll to position [256, 0]
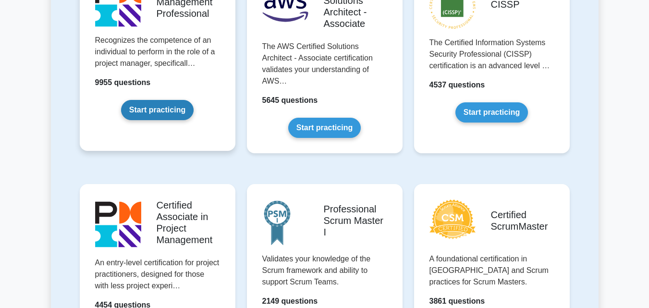
click at [158, 104] on link "Start practicing" at bounding box center [157, 110] width 73 height 20
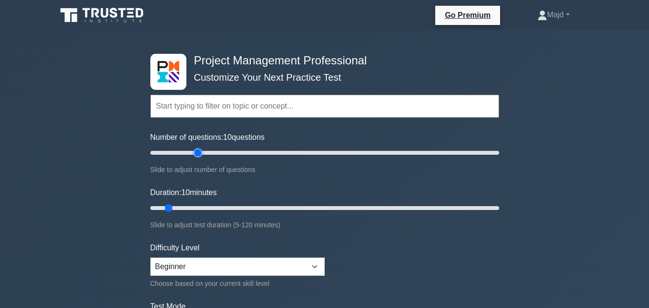
click at [195, 150] on input "Number of questions: 10 questions" at bounding box center [324, 153] width 349 height 12
click at [209, 154] on input "Number of questions: 30 questions" at bounding box center [324, 153] width 349 height 12
type input "30"
click at [199, 151] on input "Number of questions: 35 questions" at bounding box center [324, 153] width 349 height 12
drag, startPoint x: 172, startPoint y: 208, endPoint x: 229, endPoint y: 210, distance: 57.2
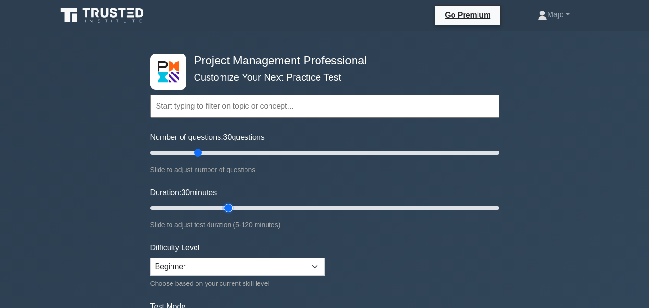
type input "30"
click at [229, 210] on input "Duration: 30 minutes" at bounding box center [324, 208] width 349 height 12
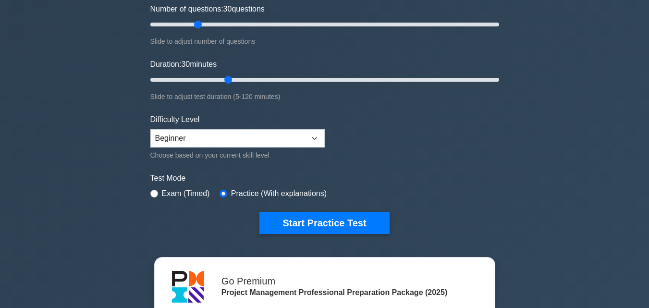
drag, startPoint x: 300, startPoint y: 225, endPoint x: 171, endPoint y: 200, distance: 131.7
click at [186, 213] on div "Start Practice Test" at bounding box center [324, 223] width 349 height 22
click at [155, 194] on input "radio" at bounding box center [154, 194] width 8 height 8
radio input "true"
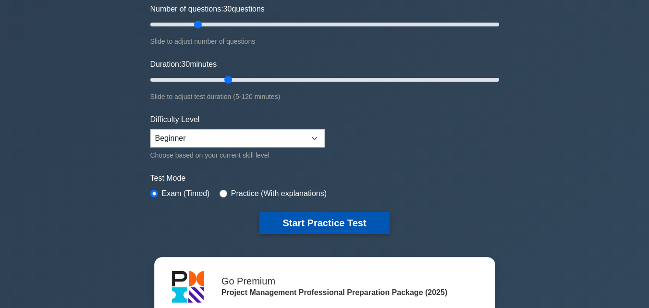
click at [316, 219] on button "Start Practice Test" at bounding box center [324, 223] width 130 height 22
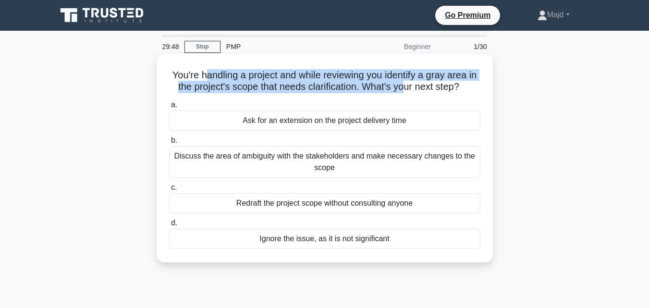
drag, startPoint x: 206, startPoint y: 73, endPoint x: 409, endPoint y: 90, distance: 204.4
click at [412, 89] on h5 "You're handling a project and while reviewing you identify a gray area in the p…" at bounding box center [324, 81] width 313 height 24
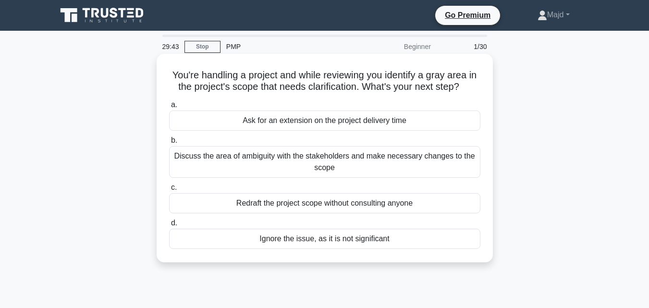
click at [321, 172] on div "Discuss the area of ambiguity with the stakeholders and make necessary changes …" at bounding box center [324, 162] width 311 height 32
click at [169, 144] on input "b. Discuss the area of ambiguity with the stakeholders and make necessary chang…" at bounding box center [169, 140] width 0 height 6
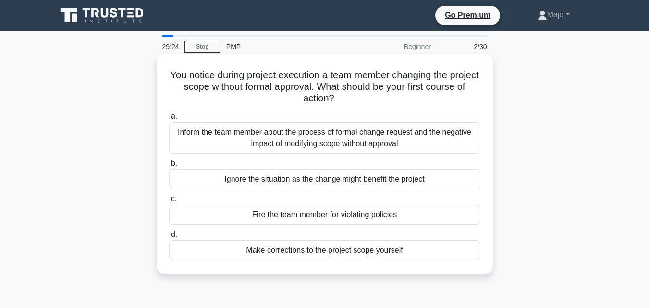
click at [342, 137] on div "Inform the team member about the process of formal change request and the negat…" at bounding box center [324, 138] width 311 height 32
click at [169, 120] on input "a. Inform the team member about the process of formal change request and the ne…" at bounding box center [169, 116] width 0 height 6
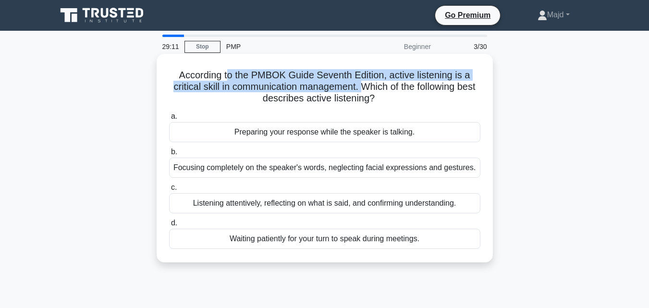
drag, startPoint x: 227, startPoint y: 73, endPoint x: 372, endPoint y: 84, distance: 145.9
click at [372, 84] on h5 "According to the PMBOK Guide Seventh Edition, active listening is a critical sk…" at bounding box center [324, 87] width 313 height 36
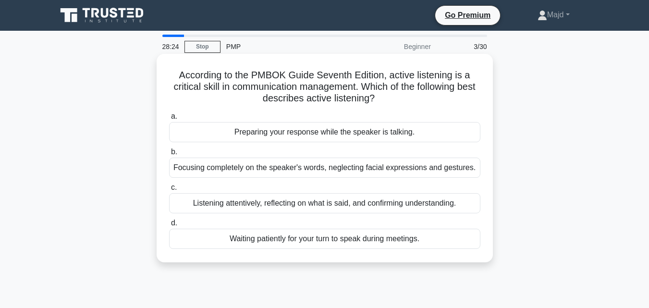
click at [378, 206] on div "Listening attentively, reflecting on what is said, and confirming understanding." at bounding box center [324, 203] width 311 height 20
click at [169, 191] on input "c. Listening attentively, reflecting on what is said, and confirming understand…" at bounding box center [169, 187] width 0 height 6
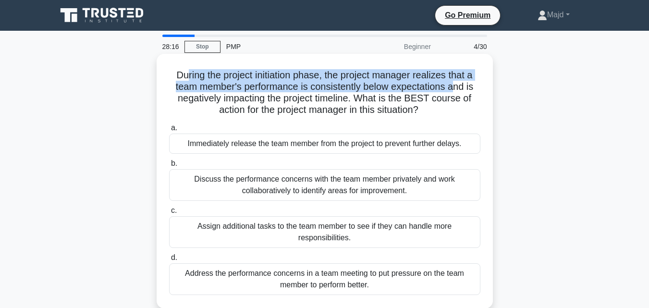
drag, startPoint x: 182, startPoint y: 77, endPoint x: 456, endPoint y: 89, distance: 274.5
click at [456, 89] on h5 "During the project initiation phase, the project manager realizes that a team m…" at bounding box center [324, 92] width 313 height 47
click at [318, 192] on div "Discuss the performance concerns with the team member privately and work collab…" at bounding box center [324, 185] width 311 height 32
click at [169, 167] on input "b. Discuss the performance concerns with the team member privately and work col…" at bounding box center [169, 163] width 0 height 6
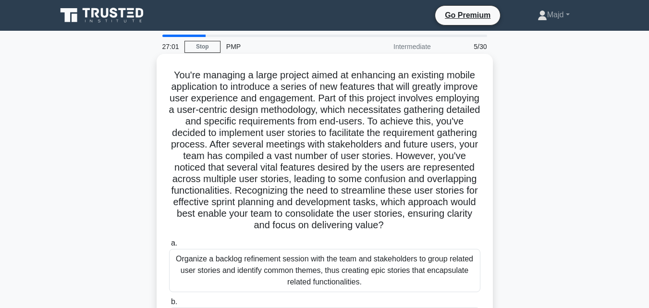
click at [483, 118] on div "You're managing a large project aimed at enhancing an existing mobile applicati…" at bounding box center [324, 250] width 329 height 385
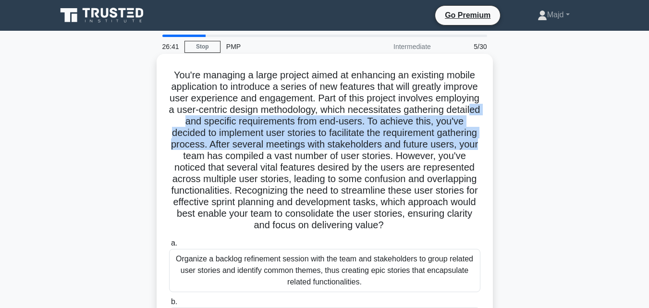
drag, startPoint x: 254, startPoint y: 122, endPoint x: 325, endPoint y: 158, distance: 79.5
click at [325, 158] on h5 "You're managing a large project aimed at enhancing an existing mobile applicati…" at bounding box center [324, 150] width 313 height 162
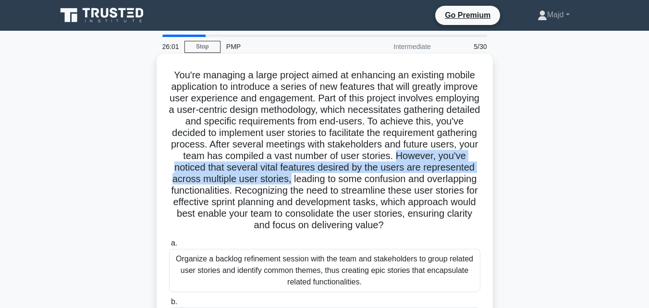
drag, startPoint x: 249, startPoint y: 167, endPoint x: 465, endPoint y: 175, distance: 215.8
click at [465, 175] on h5 "You're managing a large project aimed at enhancing an existing mobile applicati…" at bounding box center [324, 150] width 313 height 162
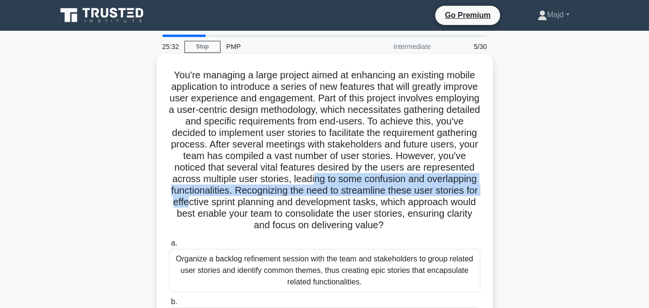
drag, startPoint x: 189, startPoint y: 193, endPoint x: 385, endPoint y: 201, distance: 196.1
click at [385, 201] on h5 "You're managing a large project aimed at enhancing an existing mobile applicati…" at bounding box center [324, 150] width 313 height 162
click at [426, 191] on h5 "You're managing a large project aimed at enhancing an existing mobile applicati…" at bounding box center [324, 150] width 313 height 162
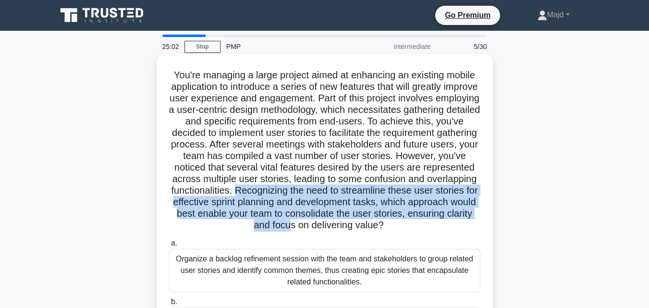
drag, startPoint x: 426, startPoint y: 190, endPoint x: 413, endPoint y: 230, distance: 41.6
click at [413, 230] on h5 "You're managing a large project aimed at enhancing an existing mobile applicati…" at bounding box center [324, 150] width 313 height 162
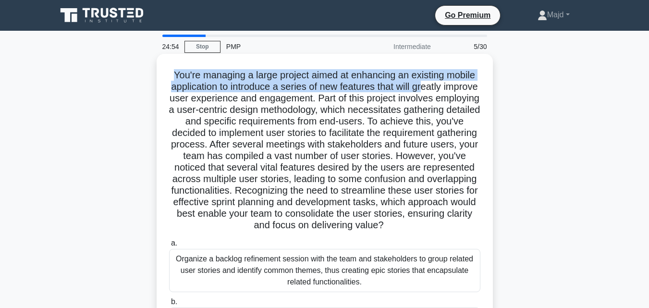
drag, startPoint x: 179, startPoint y: 72, endPoint x: 444, endPoint y: 85, distance: 265.4
click at [444, 85] on h5 "You're managing a large project aimed at enhancing an existing mobile applicati…" at bounding box center [324, 150] width 313 height 162
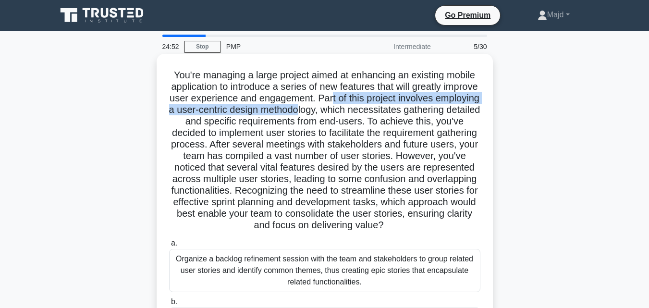
drag, startPoint x: 375, startPoint y: 99, endPoint x: 364, endPoint y: 111, distance: 16.6
click at [364, 111] on h5 "You're managing a large project aimed at enhancing an existing mobile applicati…" at bounding box center [324, 150] width 313 height 162
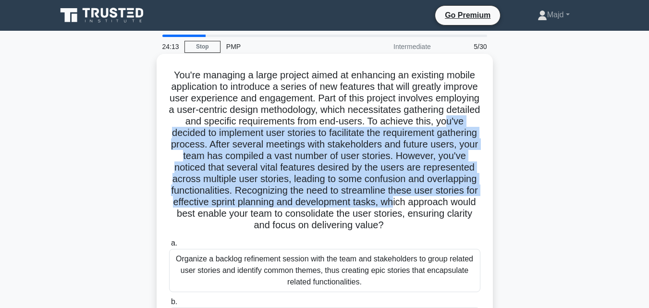
drag, startPoint x: 241, startPoint y: 132, endPoint x: 289, endPoint y: 213, distance: 94.3
click at [289, 213] on h5 "You're managing a large project aimed at enhancing an existing mobile applicati…" at bounding box center [324, 150] width 313 height 162
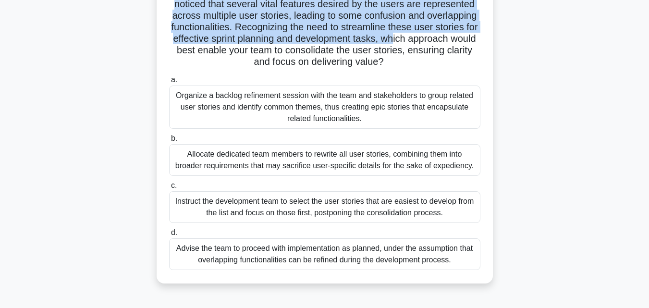
scroll to position [211, 0]
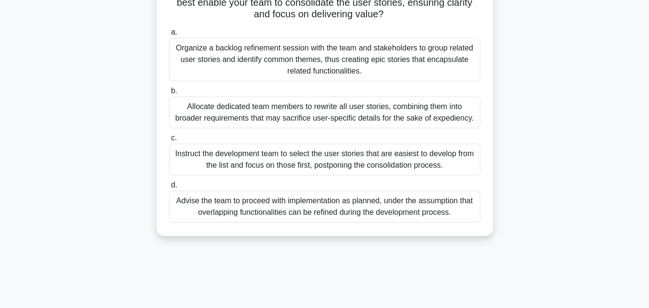
click at [257, 68] on div "Organize a backlog refinement session with the team and stakeholders to group r…" at bounding box center [324, 59] width 311 height 43
click at [169, 36] on input "a. Organize a backlog refinement session with the team and stakeholders to grou…" at bounding box center [169, 32] width 0 height 6
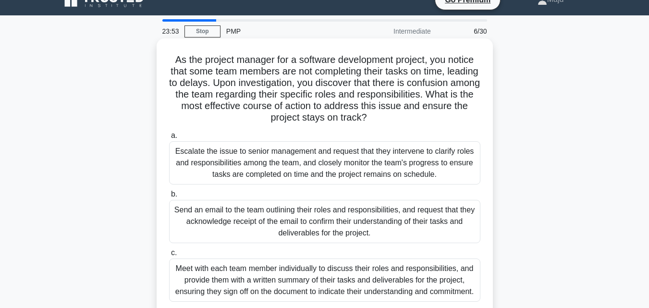
scroll to position [0, 0]
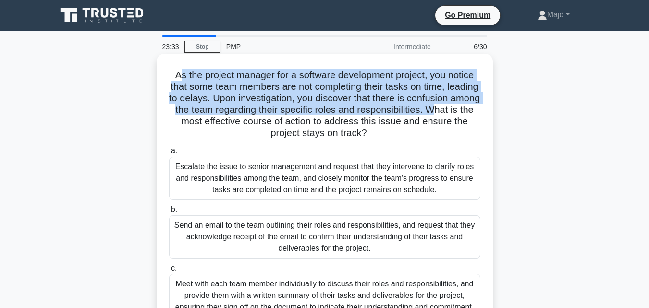
drag, startPoint x: 176, startPoint y: 76, endPoint x: 247, endPoint y: 122, distance: 85.0
click at [247, 122] on h5 "As the project manager for a software development project, you notice that some…" at bounding box center [324, 104] width 313 height 70
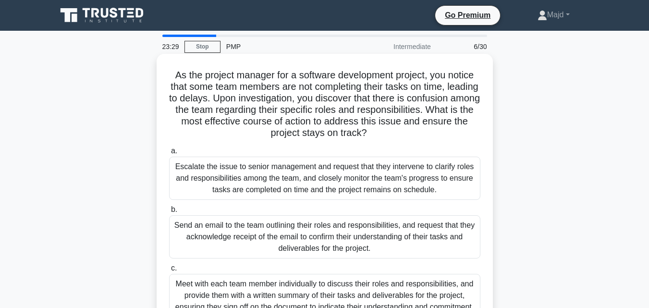
click at [268, 123] on h5 "As the project manager for a software development project, you notice that some…" at bounding box center [324, 104] width 313 height 70
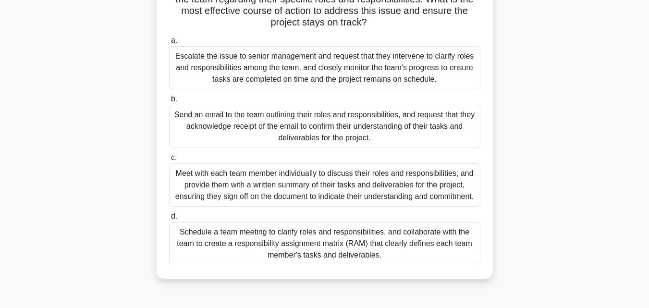
scroll to position [128, 0]
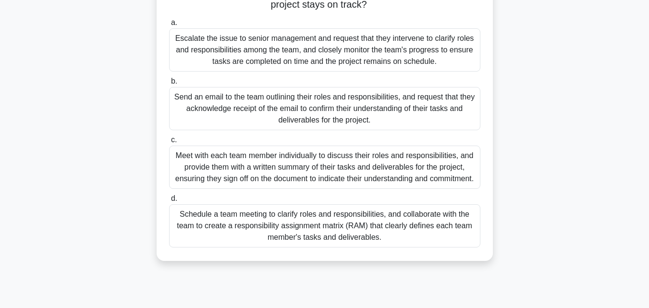
click at [318, 247] on div "Schedule a team meeting to clarify roles and responsibilities, and collaborate …" at bounding box center [324, 225] width 311 height 43
click at [169, 202] on input "d. Schedule a team meeting to clarify roles and responsibilities, and collabora…" at bounding box center [169, 198] width 0 height 6
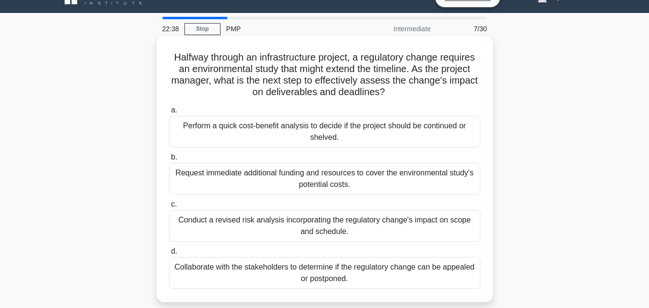
scroll to position [0, 0]
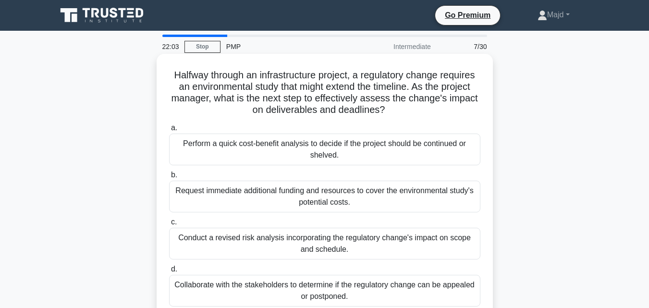
click at [316, 244] on div "Conduct a revised risk analysis incorporating the regulatory change's impact on…" at bounding box center [324, 244] width 311 height 32
click at [169, 225] on input "c. Conduct a revised risk analysis incorporating the regulatory change's impact…" at bounding box center [169, 222] width 0 height 6
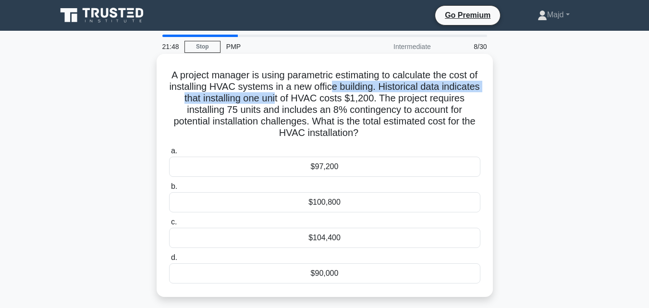
drag, startPoint x: 368, startPoint y: 87, endPoint x: 370, endPoint y: 69, distance: 18.4
click at [321, 92] on h5 "A project manager is using parametric estimating to calculate the cost of insta…" at bounding box center [324, 104] width 313 height 70
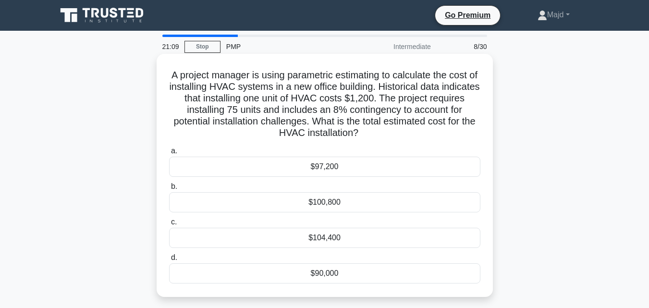
click at [306, 170] on div "$97,200" at bounding box center [324, 167] width 311 height 20
click at [169, 154] on input "a. $97,200" at bounding box center [169, 151] width 0 height 6
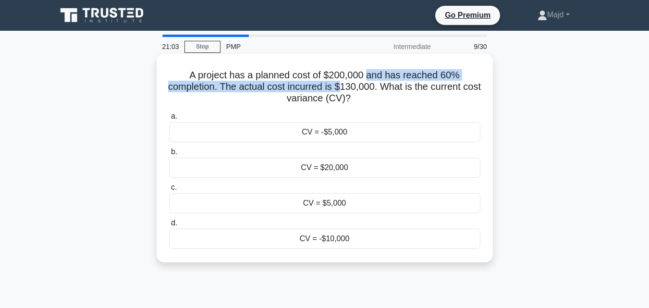
drag, startPoint x: 368, startPoint y: 74, endPoint x: 350, endPoint y: 85, distance: 21.1
click at [350, 85] on h5 "A project has a planned cost of $200,000 and has reached 60% completion. The ac…" at bounding box center [324, 87] width 313 height 36
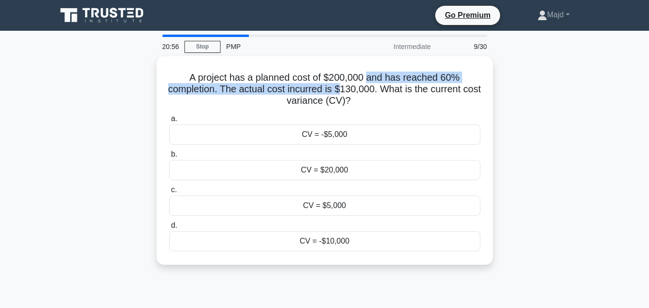
drag, startPoint x: 93, startPoint y: 10, endPoint x: 89, endPoint y: 16, distance: 7.1
click at [92, 11] on icon at bounding box center [95, 13] width 8 height 10
